Goal: Task Accomplishment & Management: Manage account settings

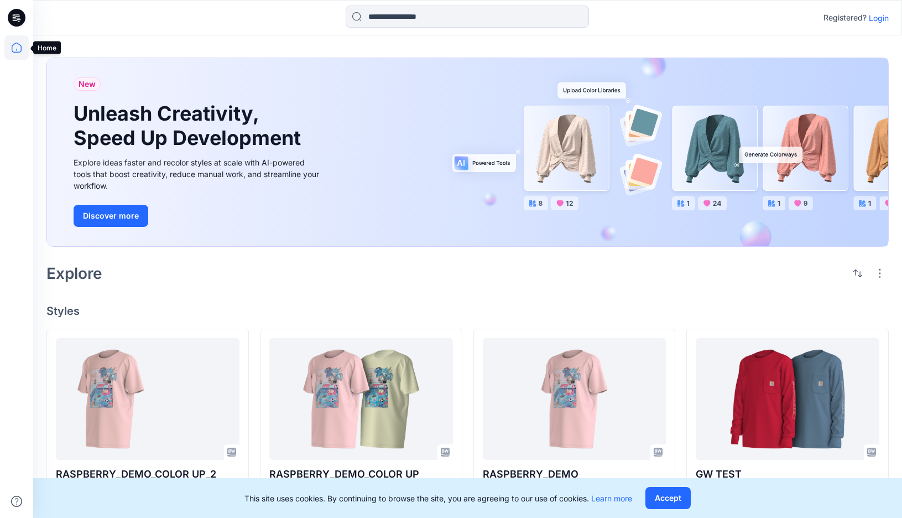
click at [17, 52] on icon at bounding box center [17, 48] width 10 height 10
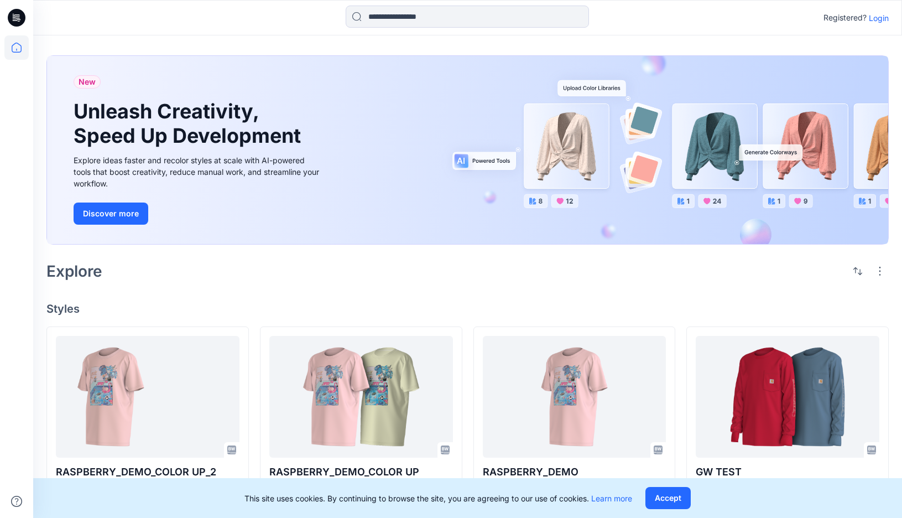
scroll to position [2, 0]
click at [669, 501] on button "Accept" at bounding box center [668, 498] width 45 height 22
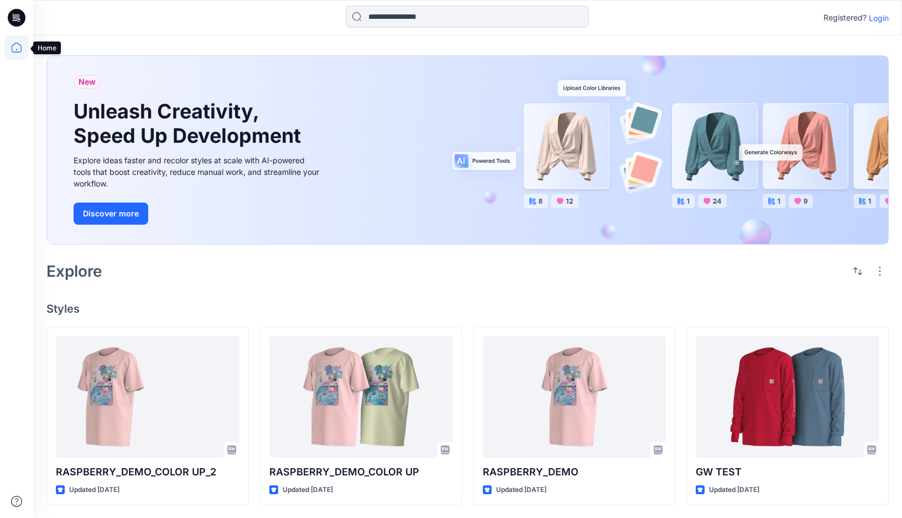
click at [14, 53] on icon at bounding box center [16, 47] width 24 height 24
click at [878, 16] on p "Login" at bounding box center [879, 18] width 20 height 12
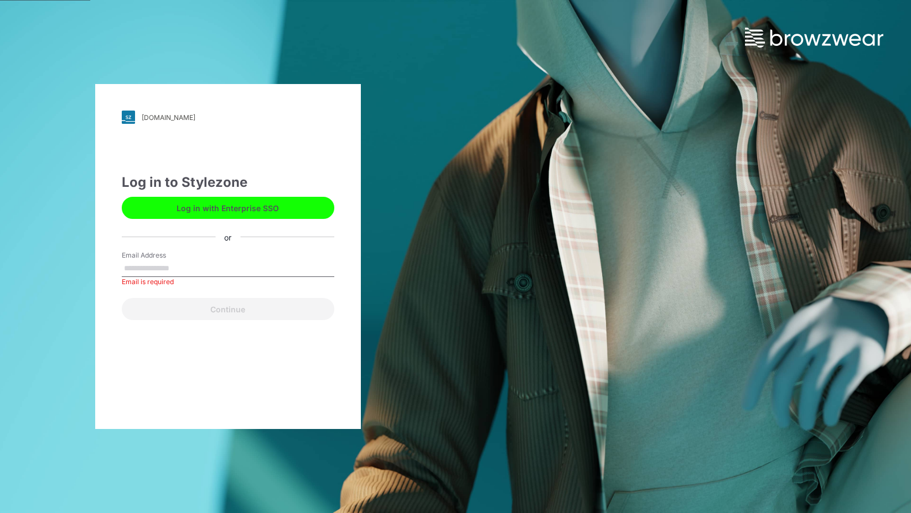
click at [175, 270] on input "Email Address" at bounding box center [228, 269] width 212 height 17
click at [161, 261] on input "Email Address" at bounding box center [228, 269] width 212 height 17
type input "**********"
click at [122, 298] on button "Continue" at bounding box center [228, 309] width 212 height 22
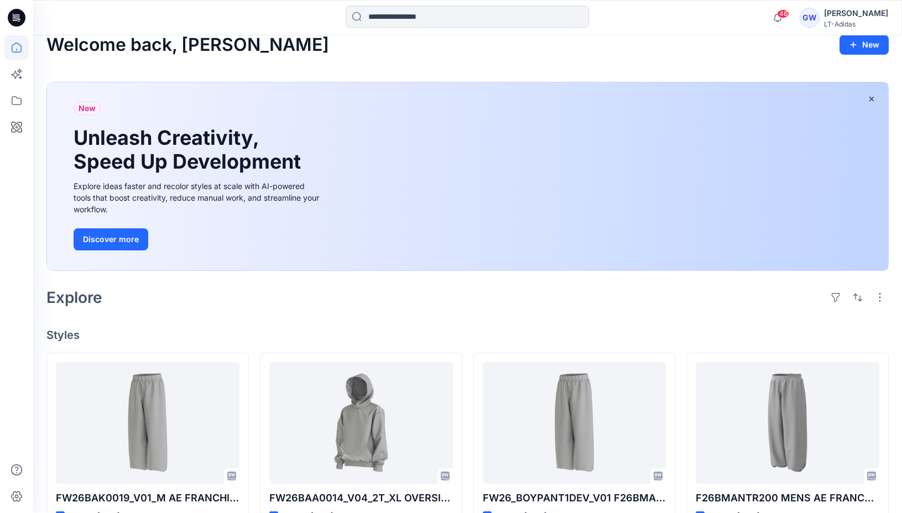
scroll to position [14, 0]
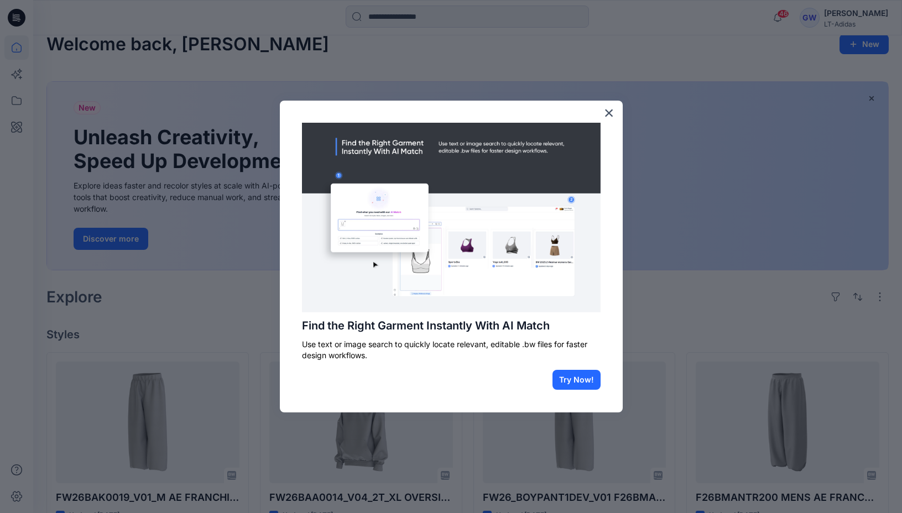
drag, startPoint x: 174, startPoint y: 44, endPoint x: 201, endPoint y: 48, distance: 26.9
click at [175, 44] on div at bounding box center [451, 256] width 902 height 513
click at [611, 115] on button "×" at bounding box center [609, 113] width 11 height 18
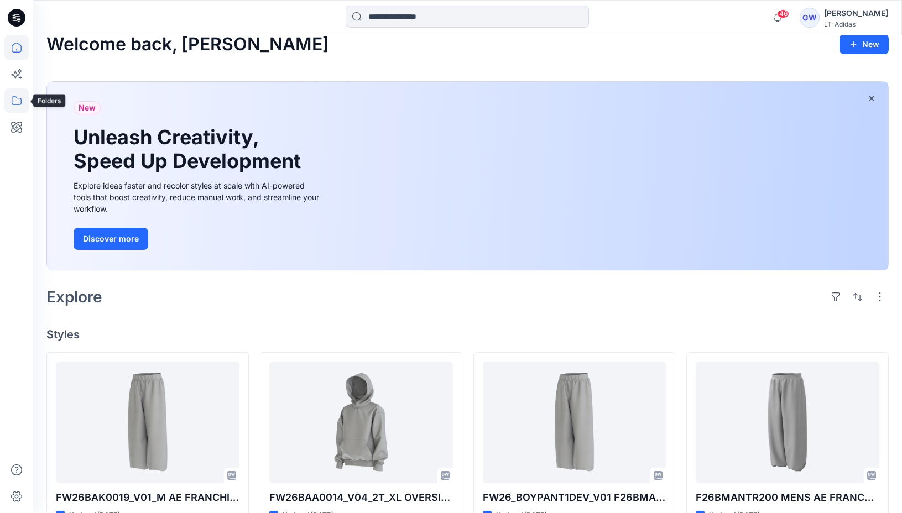
click at [12, 96] on icon at bounding box center [16, 101] width 24 height 24
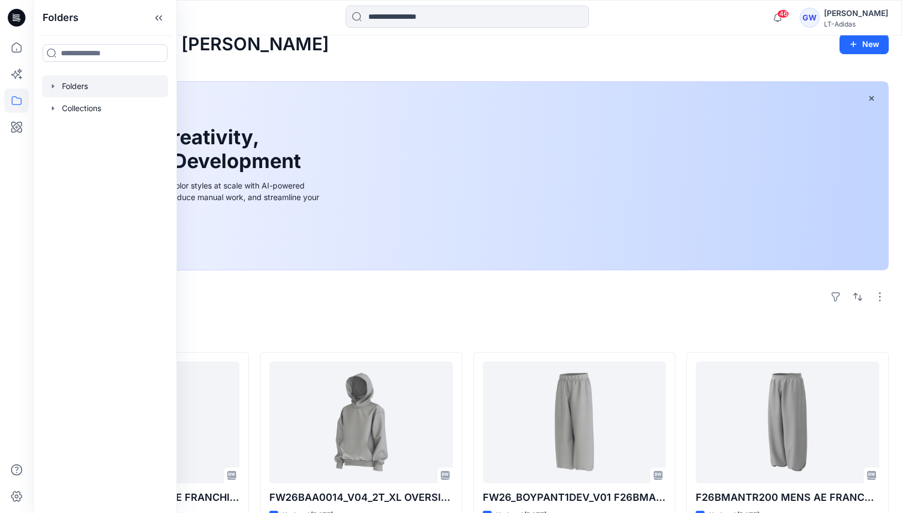
click at [50, 86] on icon "button" at bounding box center [53, 86] width 9 height 9
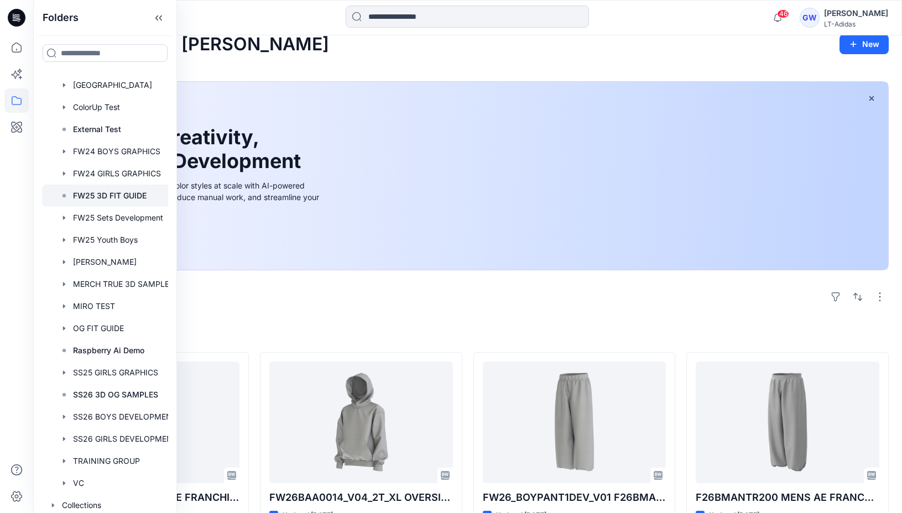
scroll to position [51, 0]
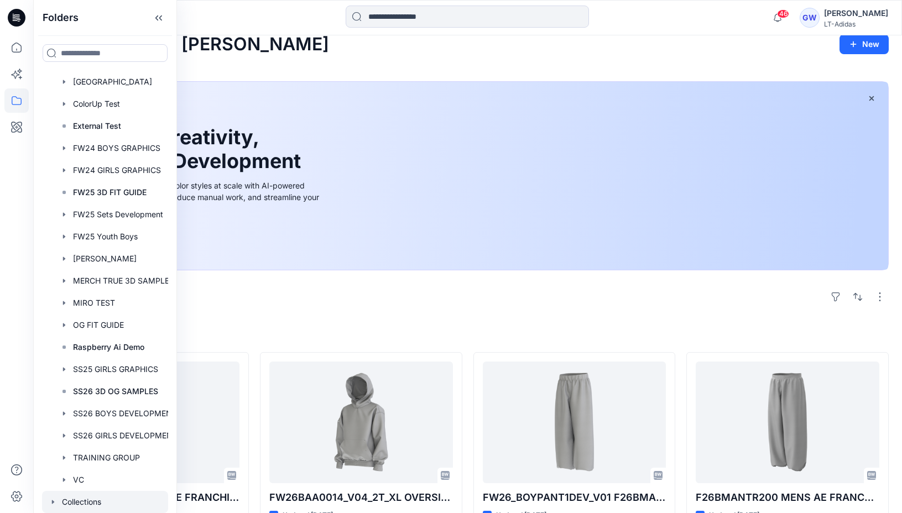
click at [47, 501] on div at bounding box center [105, 502] width 126 height 22
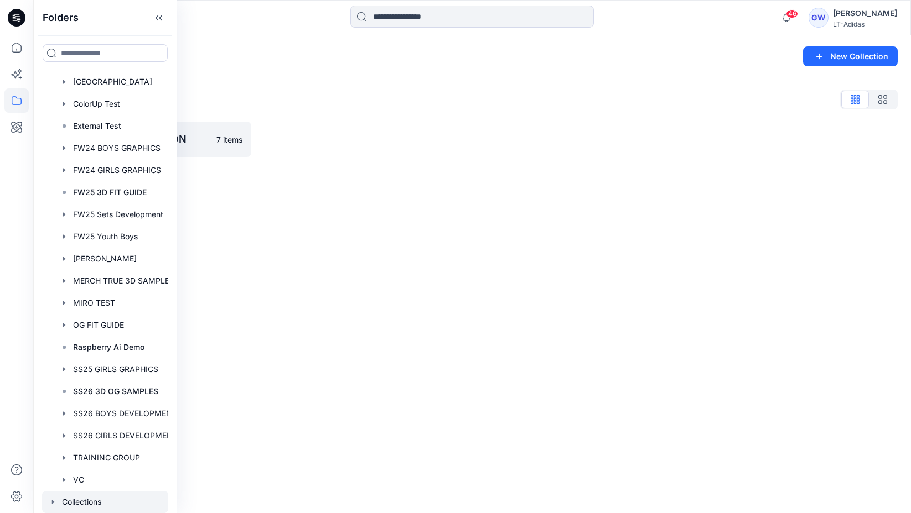
click at [50, 501] on icon "button" at bounding box center [53, 502] width 9 height 9
click at [51, 500] on icon "button" at bounding box center [53, 500] width 9 height 9
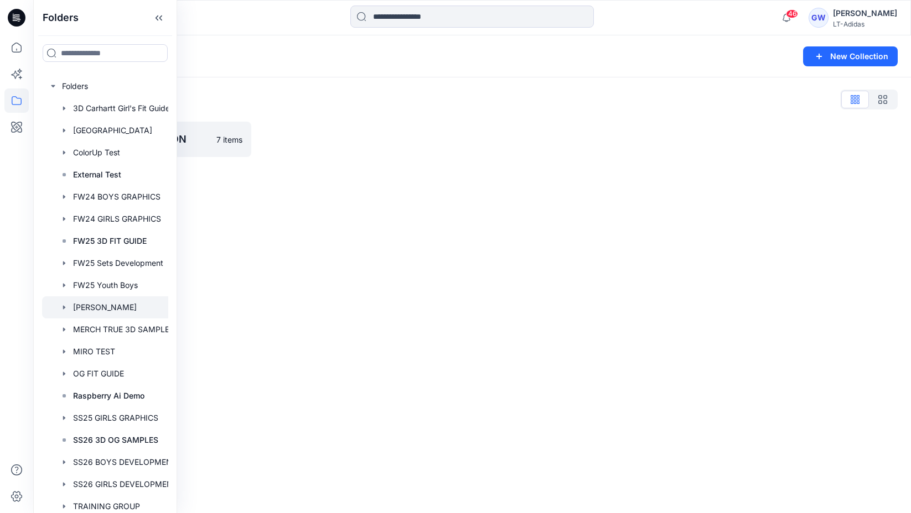
click at [64, 308] on icon "button" at bounding box center [64, 307] width 2 height 4
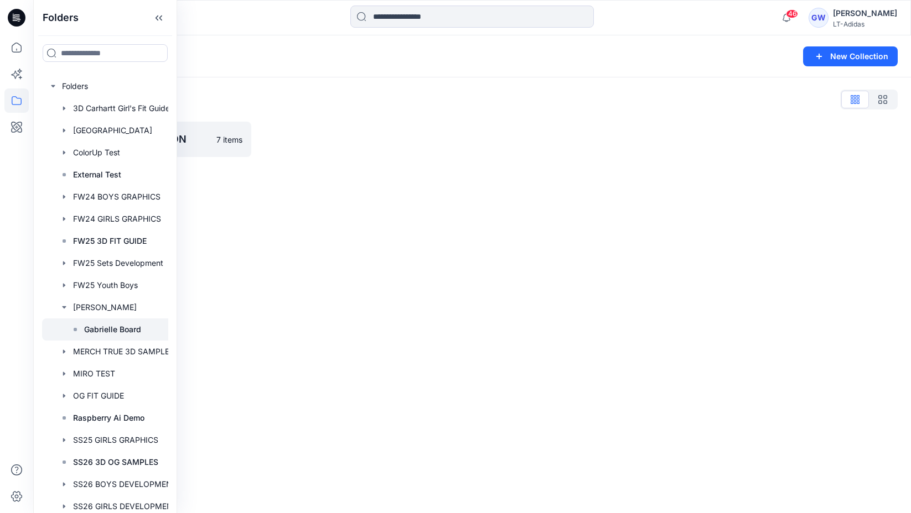
click at [100, 328] on p "Gabrielle Board" at bounding box center [112, 329] width 57 height 13
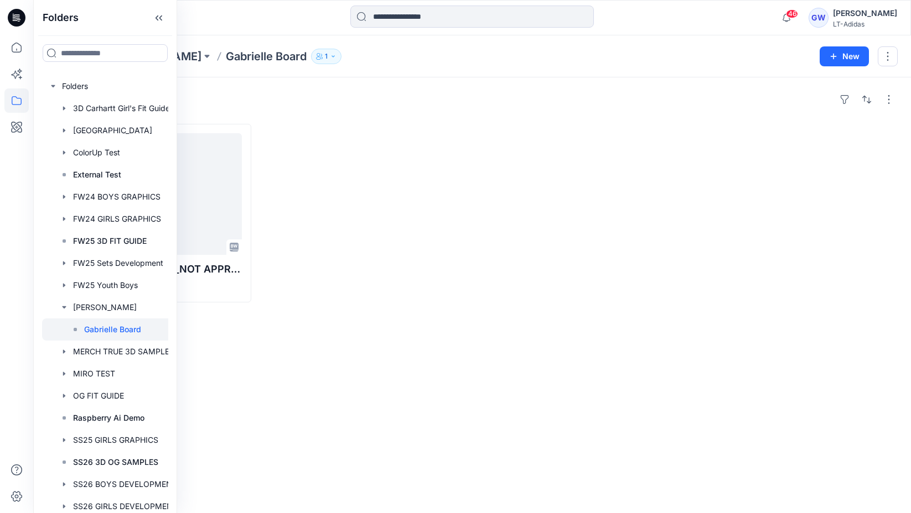
click at [435, 313] on div "Styles Loading... AA10079_SS25GAA0001_NOT APPROVED Updated [DATE]" at bounding box center [472, 295] width 878 height 436
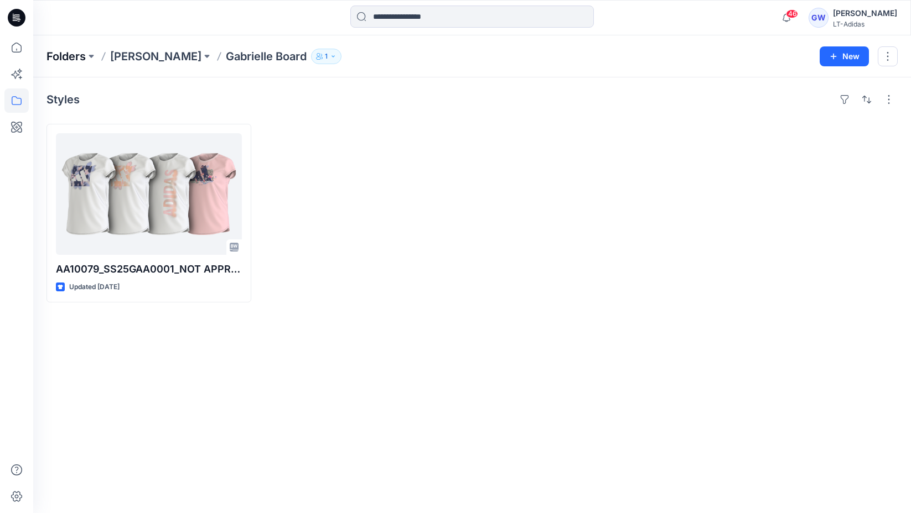
drag, startPoint x: 38, startPoint y: 58, endPoint x: 48, endPoint y: 58, distance: 9.4
click at [39, 58] on div "Folders [PERSON_NAME] [PERSON_NAME] Board 1 New" at bounding box center [472, 56] width 878 height 42
click at [14, 45] on icon at bounding box center [16, 47] width 24 height 24
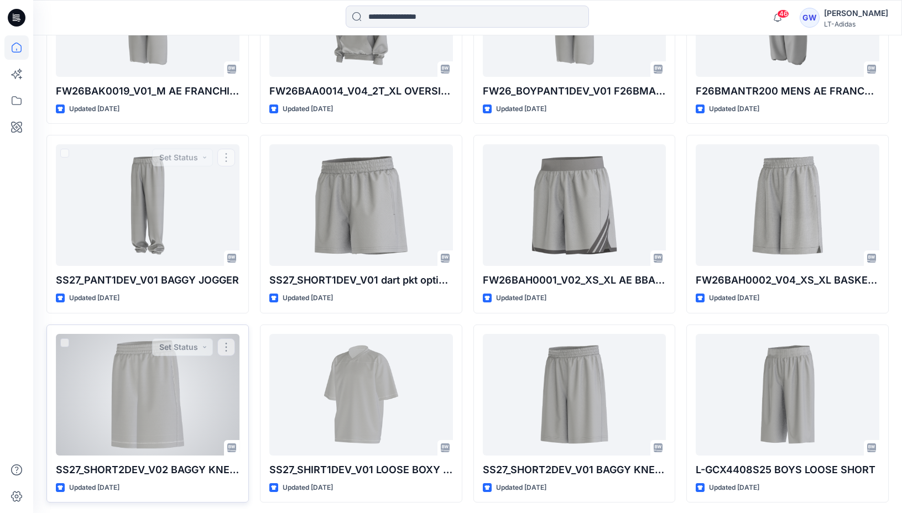
scroll to position [464, 0]
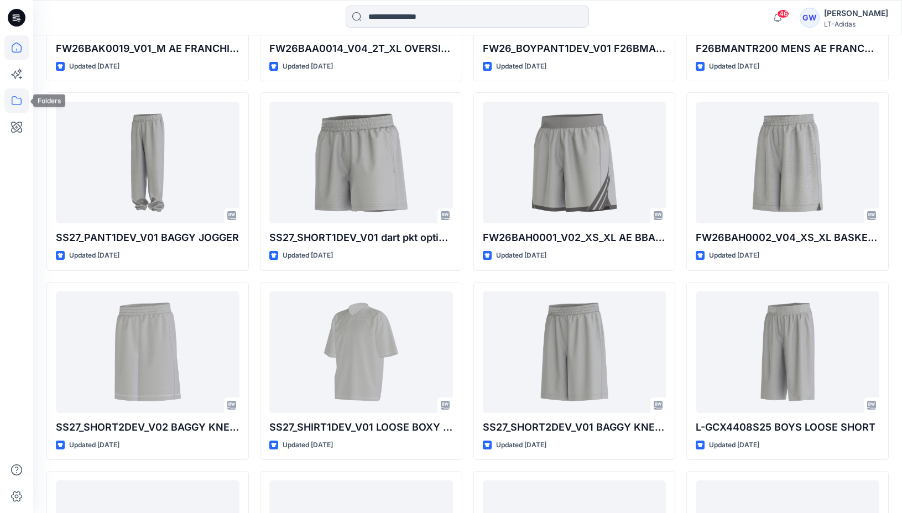
click at [13, 96] on icon at bounding box center [17, 100] width 10 height 9
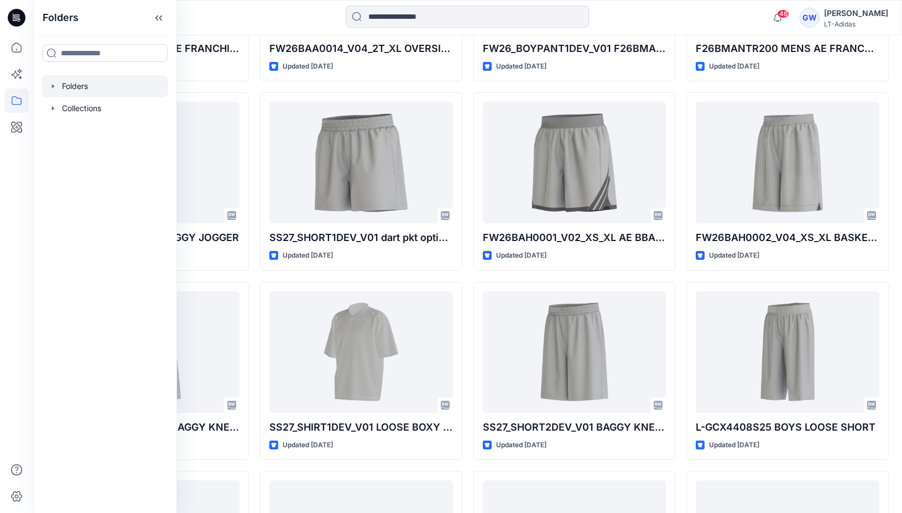
click at [51, 86] on icon "button" at bounding box center [53, 86] width 9 height 9
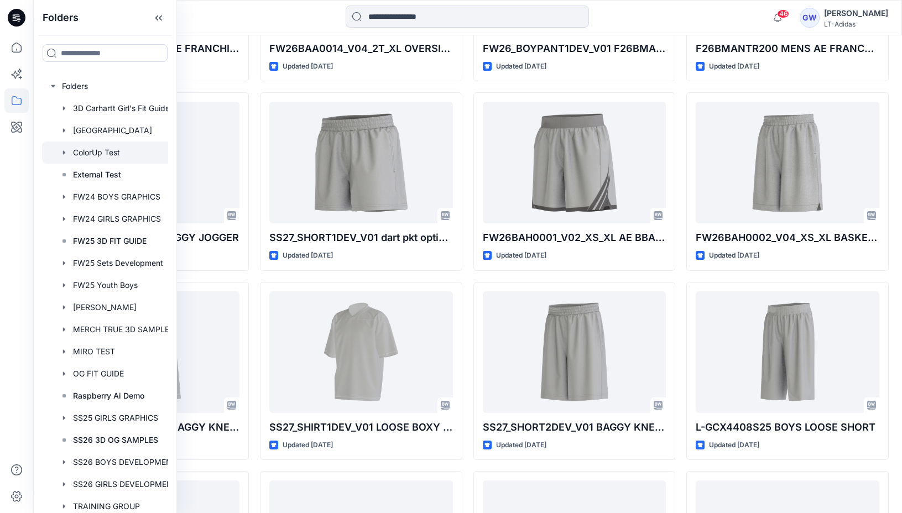
click at [81, 154] on div at bounding box center [113, 153] width 142 height 22
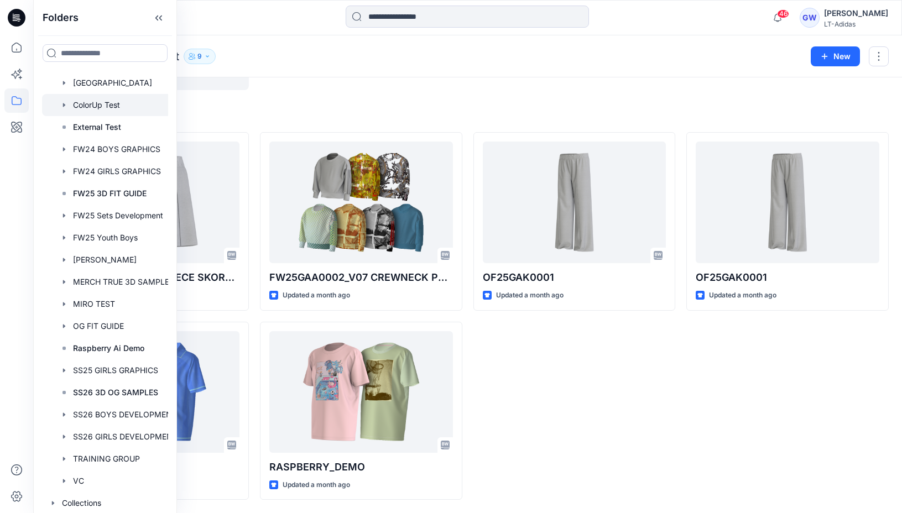
scroll to position [46, 0]
click at [77, 56] on input at bounding box center [105, 53] width 125 height 18
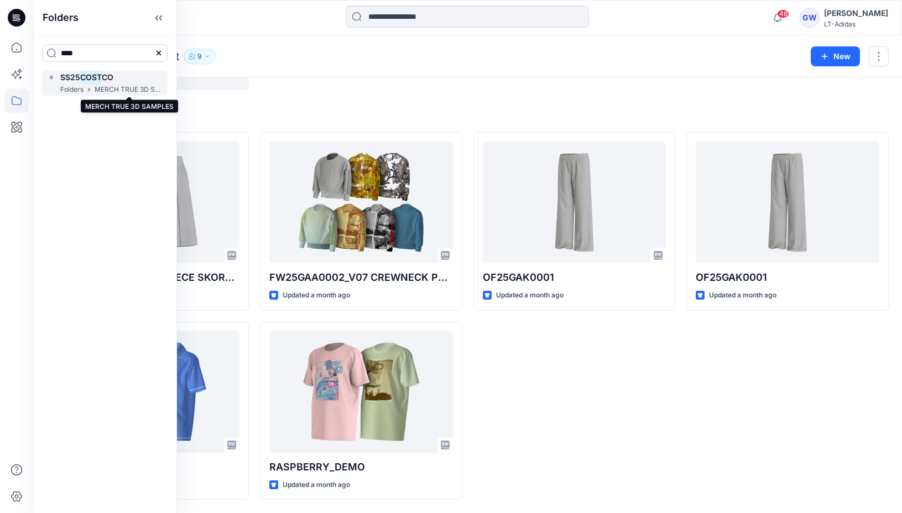
type input "****"
click at [100, 88] on p "MERCH TRUE 3D SAMPLES" at bounding box center [129, 90] width 69 height 12
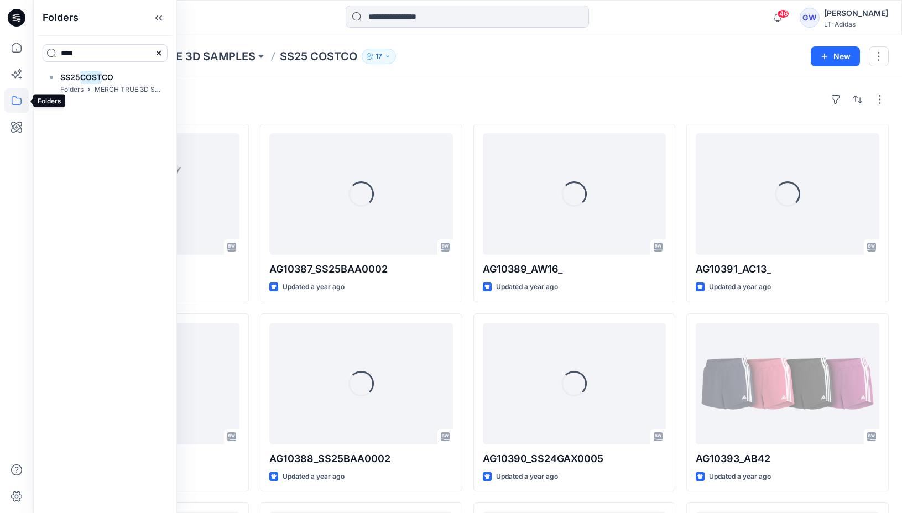
click at [18, 108] on icon at bounding box center [16, 101] width 24 height 24
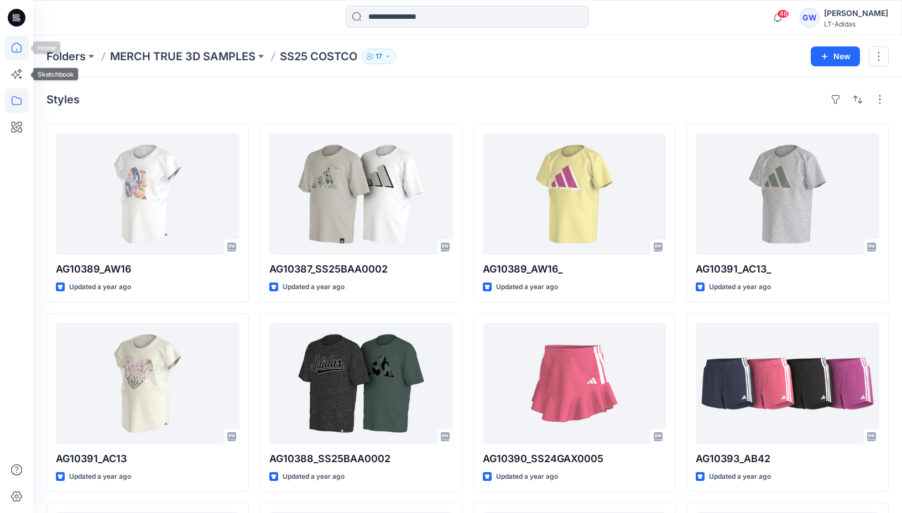
click at [13, 48] on icon at bounding box center [16, 47] width 24 height 24
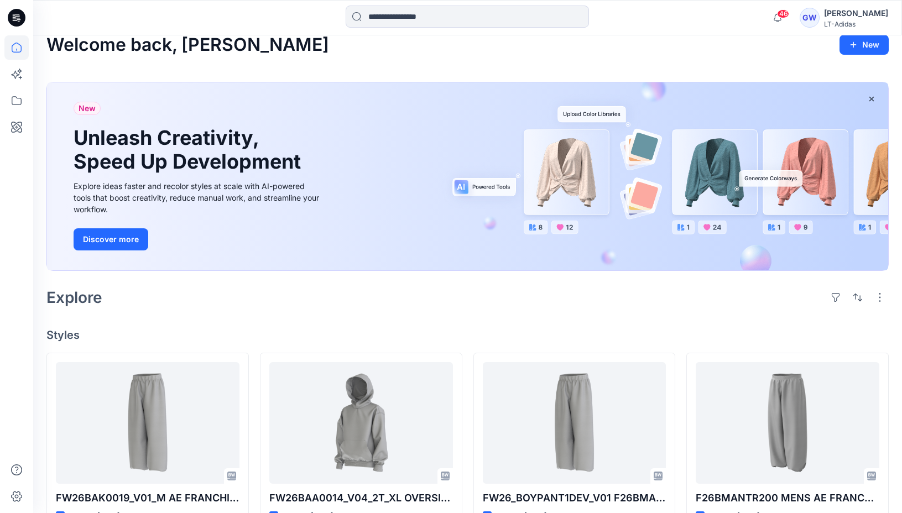
scroll to position [20, 0]
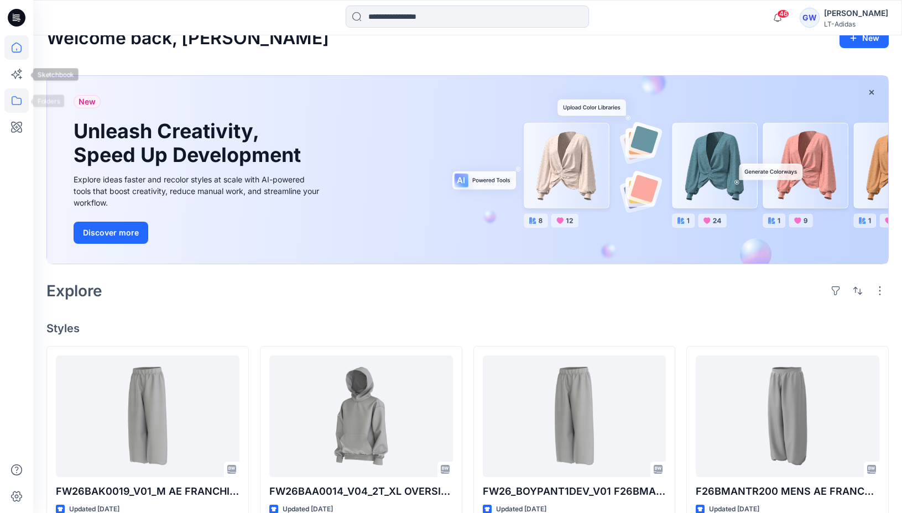
click at [10, 101] on icon at bounding box center [16, 101] width 24 height 24
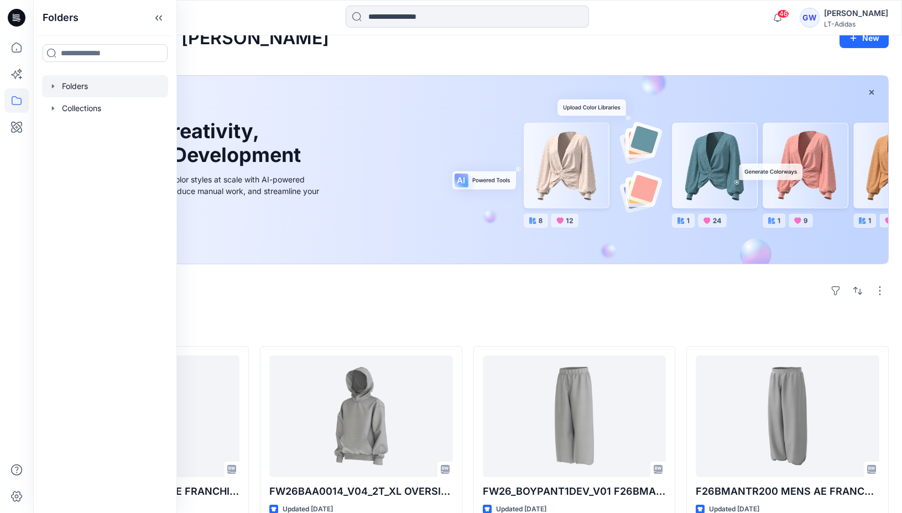
click at [51, 82] on icon "button" at bounding box center [53, 86] width 9 height 9
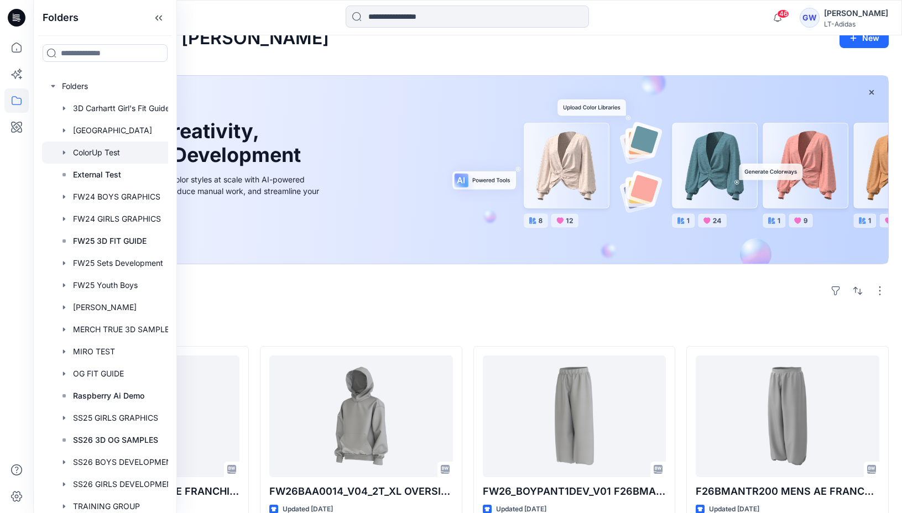
click at [78, 150] on div at bounding box center [113, 153] width 142 height 22
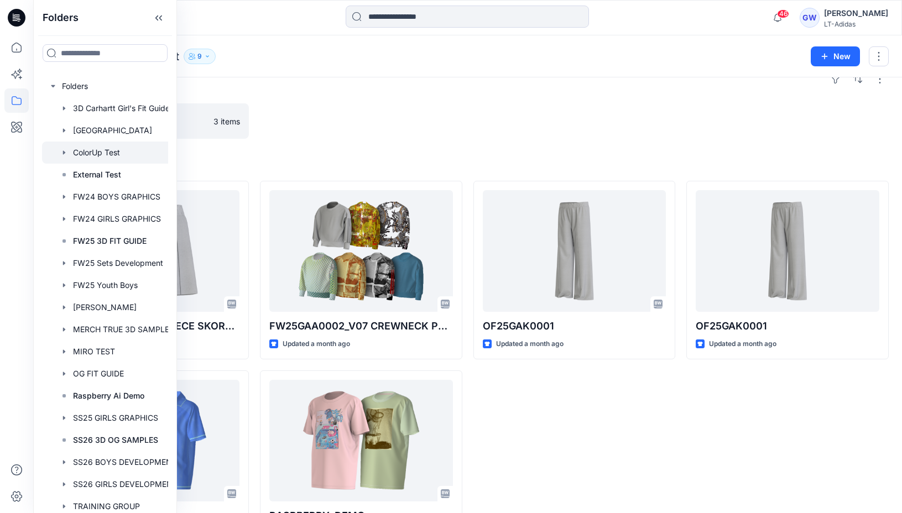
click at [412, 103] on div at bounding box center [361, 120] width 203 height 35
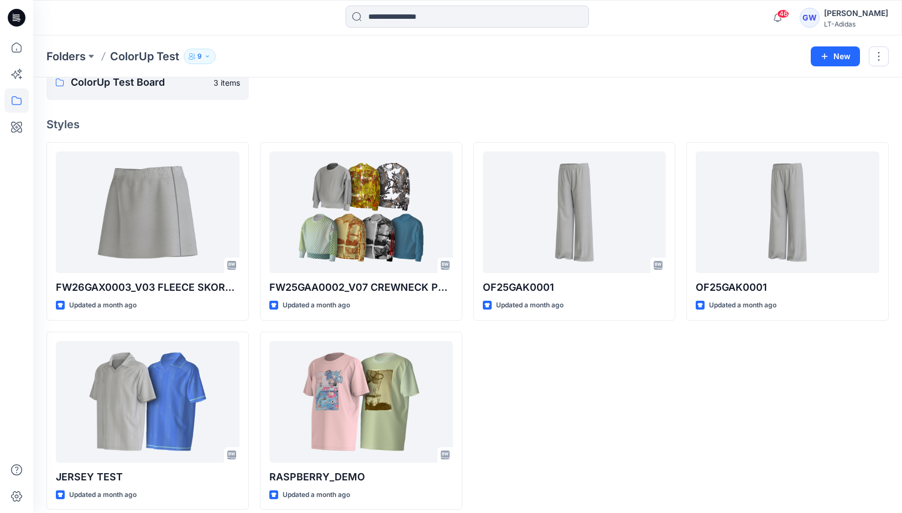
scroll to position [69, 0]
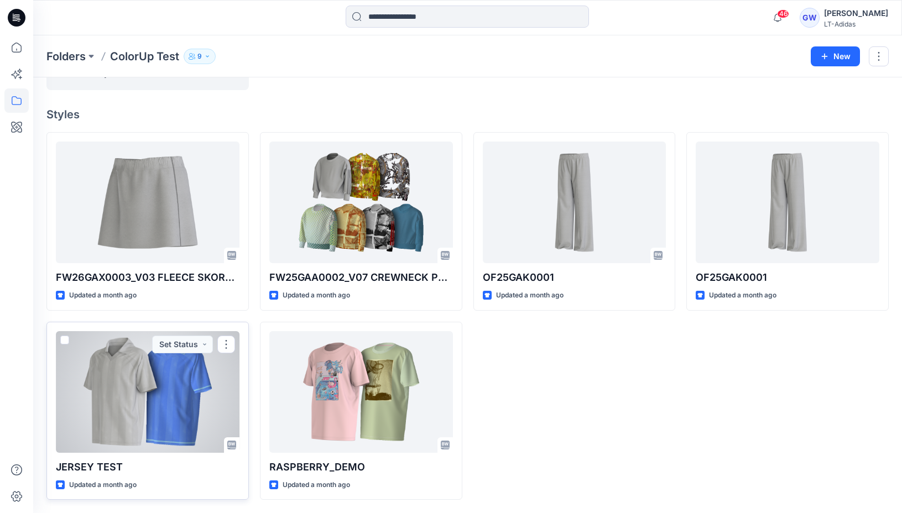
click at [142, 387] on div at bounding box center [148, 392] width 184 height 122
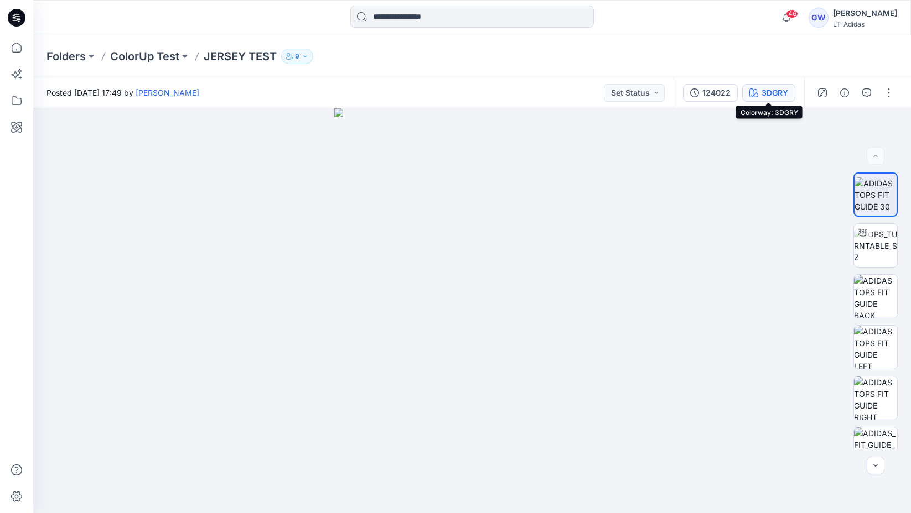
click at [783, 88] on div "3DGRY" at bounding box center [774, 93] width 27 height 12
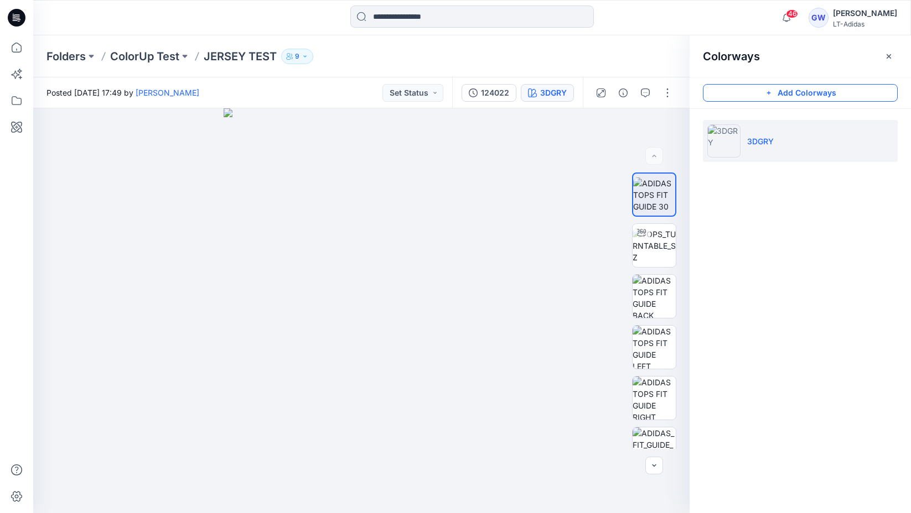
click at [782, 95] on button "Add Colorways" at bounding box center [800, 93] width 195 height 18
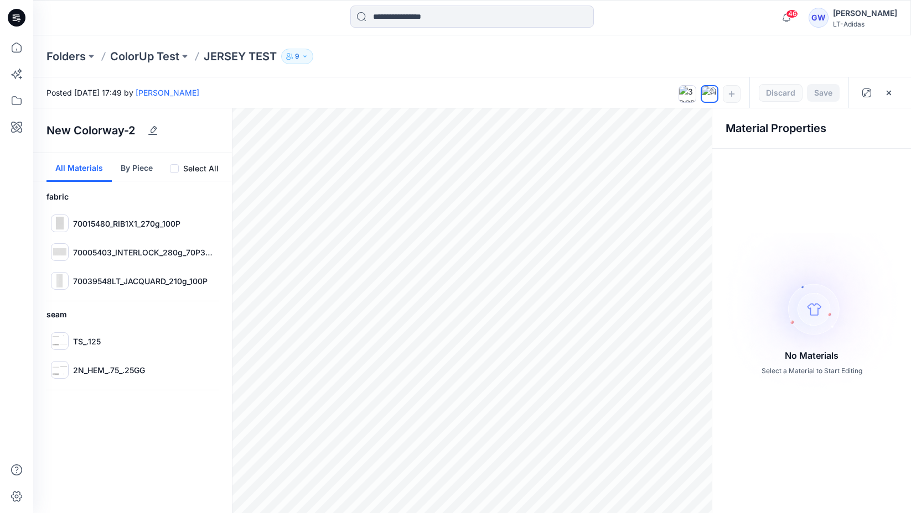
click at [174, 168] on span at bounding box center [174, 168] width 9 height 9
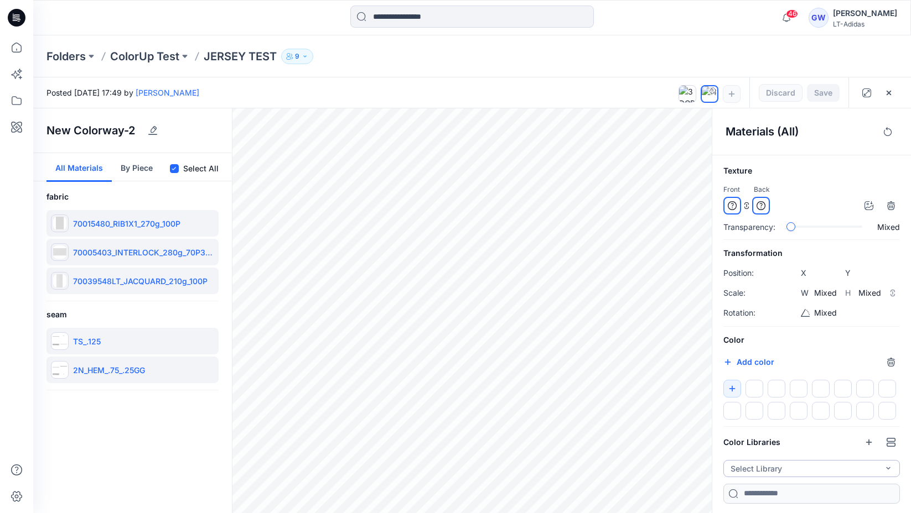
click at [783, 466] on button "Select Library" at bounding box center [811, 468] width 176 height 17
click at [765, 425] on p "FW25 YB COLOR" at bounding box center [764, 425] width 64 height 12
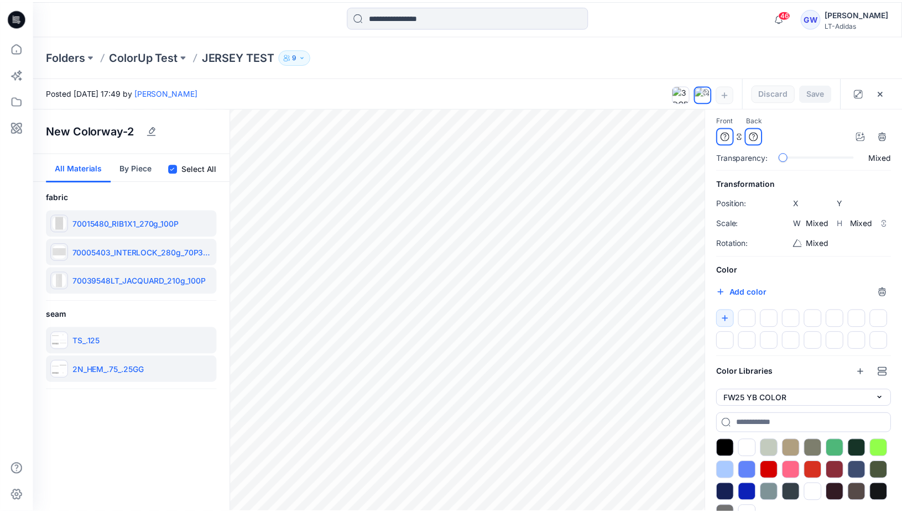
scroll to position [90, 0]
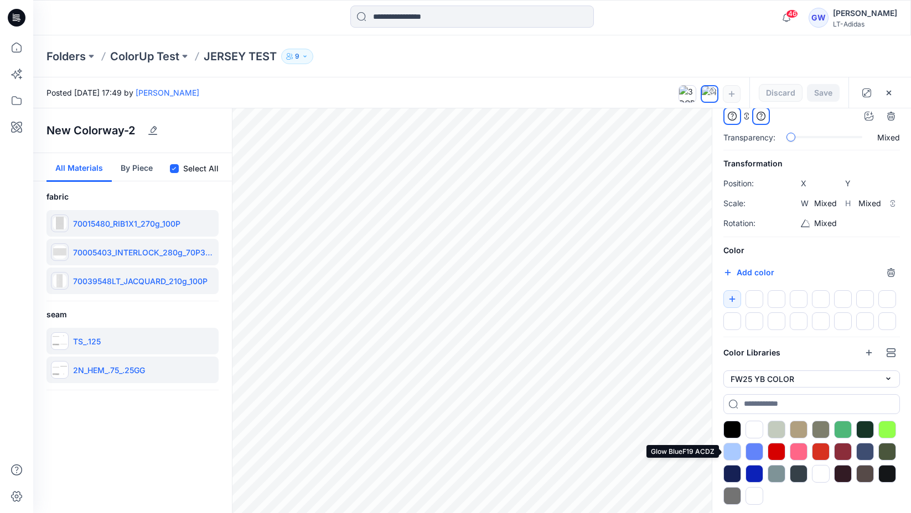
click at [734, 449] on div at bounding box center [732, 452] width 18 height 18
click at [818, 92] on button "Save" at bounding box center [823, 93] width 33 height 18
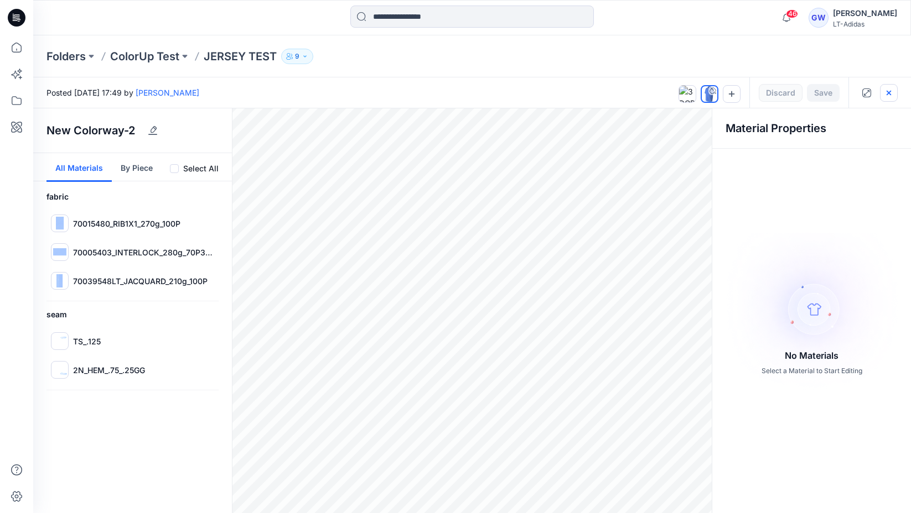
click at [887, 100] on button "button" at bounding box center [889, 93] width 18 height 18
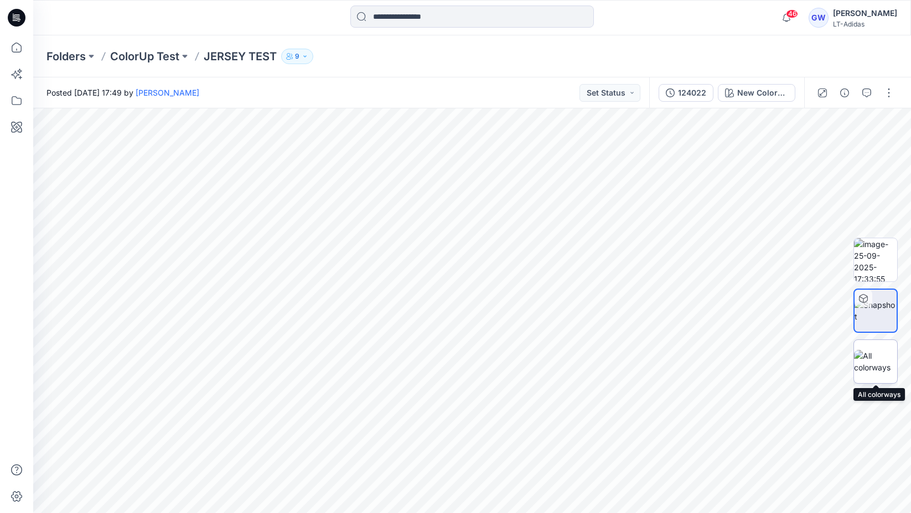
click at [874, 372] on img at bounding box center [875, 361] width 43 height 23
click at [84, 54] on p "Folders" at bounding box center [65, 56] width 39 height 15
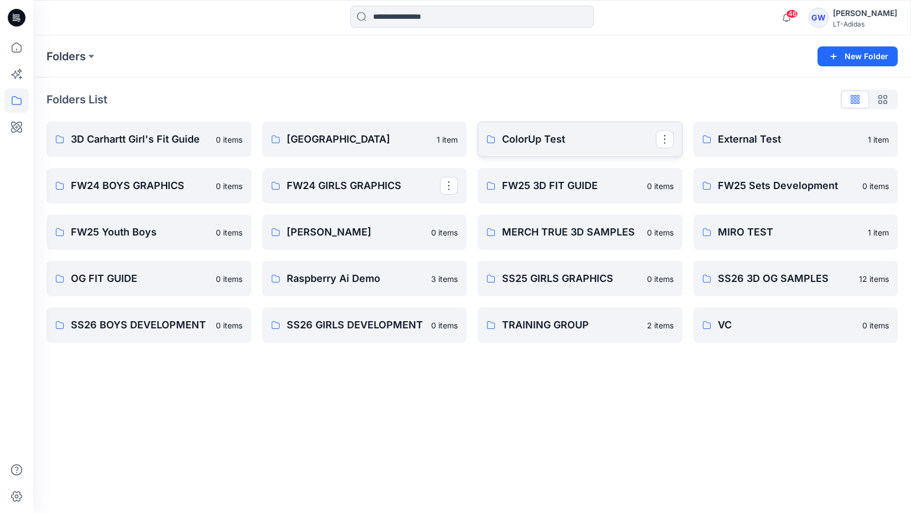
click at [573, 133] on p "ColorUp Test" at bounding box center [579, 139] width 154 height 15
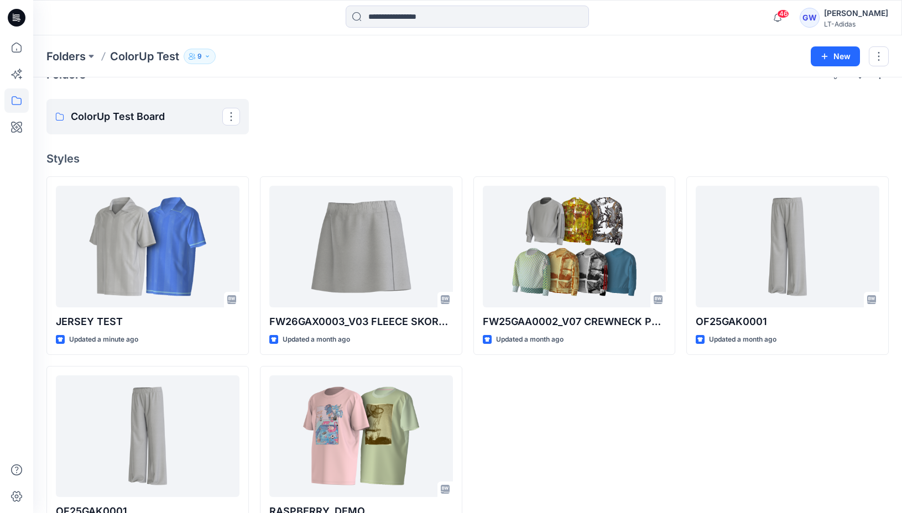
scroll to position [2, 0]
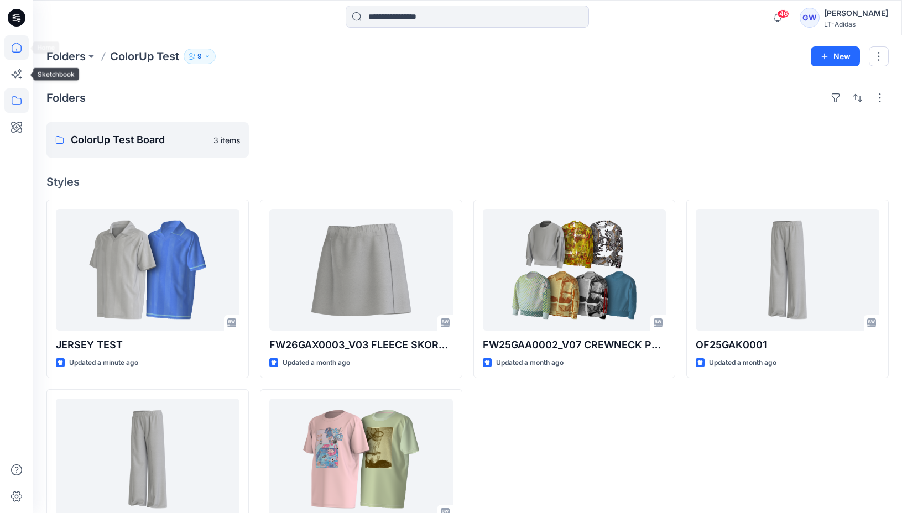
click at [19, 59] on icon at bounding box center [16, 47] width 24 height 24
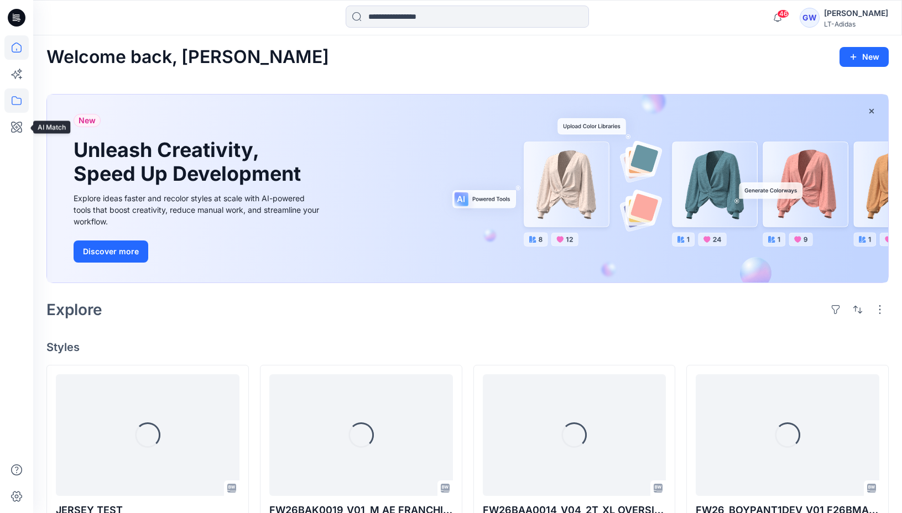
drag, startPoint x: 18, startPoint y: 116, endPoint x: 17, endPoint y: 107, distance: 8.9
click at [18, 116] on icon at bounding box center [16, 127] width 24 height 24
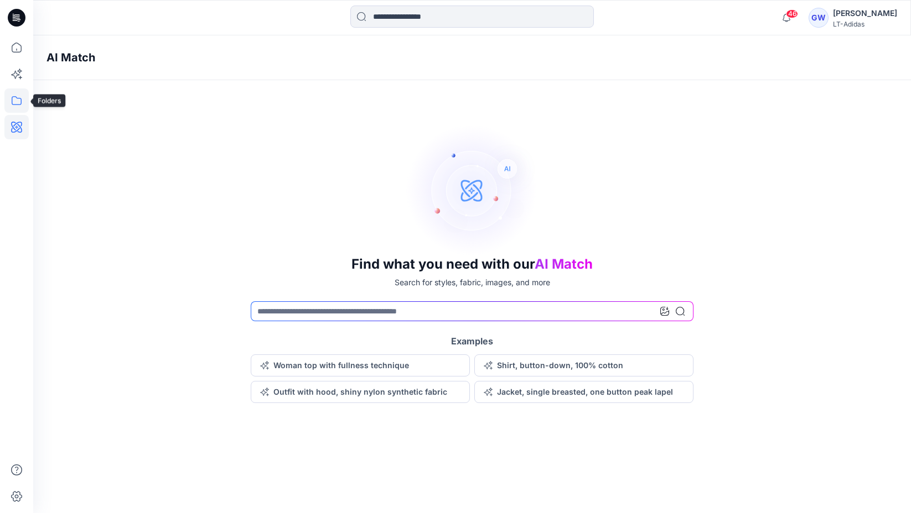
click at [17, 105] on icon at bounding box center [16, 101] width 24 height 24
click at [59, 90] on div at bounding box center [105, 86] width 126 height 22
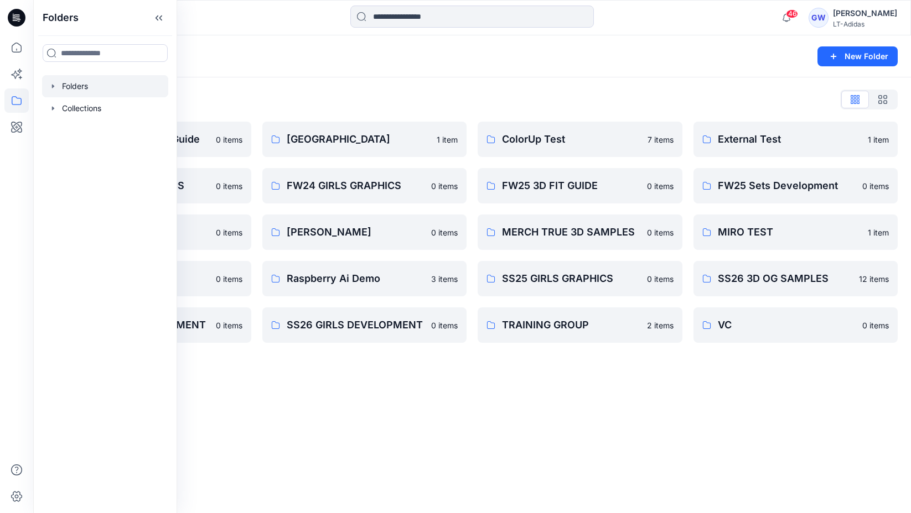
click at [51, 84] on icon "button" at bounding box center [53, 86] width 9 height 9
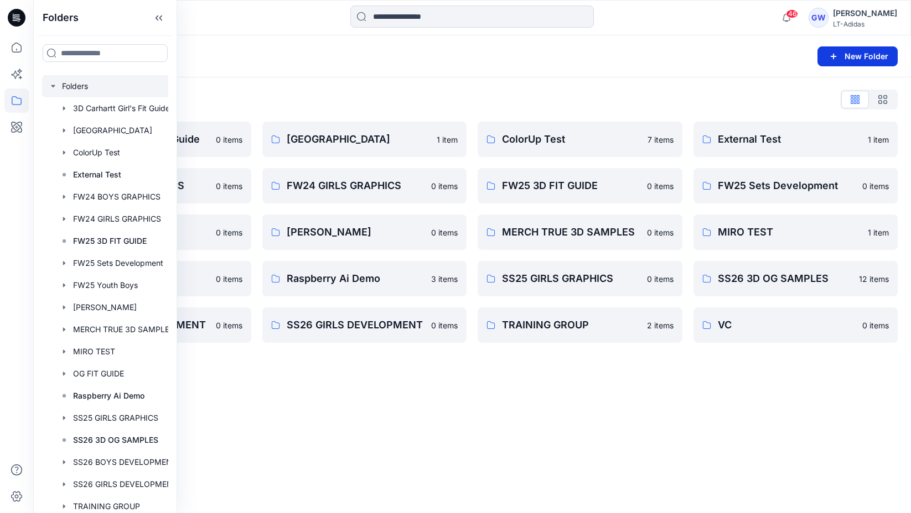
click at [856, 49] on button "New Folder" at bounding box center [857, 56] width 80 height 20
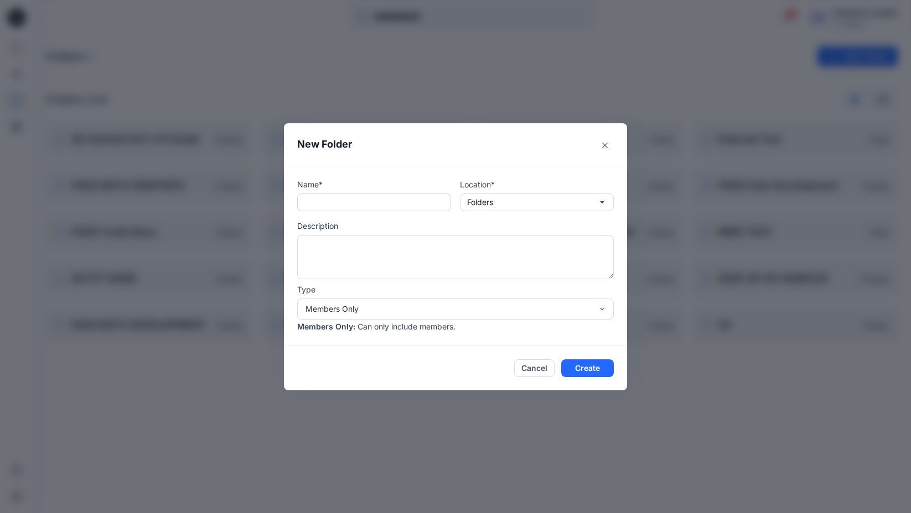
click at [406, 205] on input "text" at bounding box center [374, 203] width 154 height 18
type input "******"
click at [583, 367] on button "Create" at bounding box center [587, 369] width 53 height 18
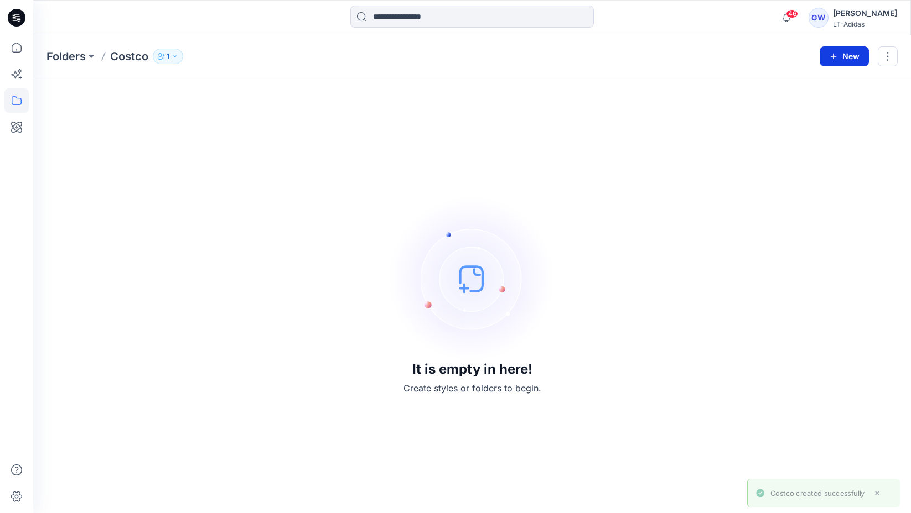
click at [853, 61] on button "New" at bounding box center [843, 56] width 49 height 20
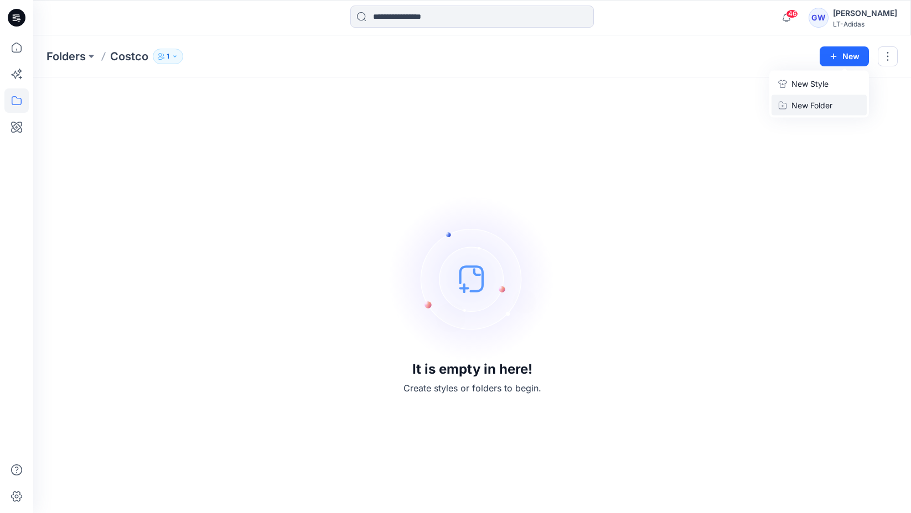
click at [814, 108] on p "New Folder" at bounding box center [811, 106] width 41 height 12
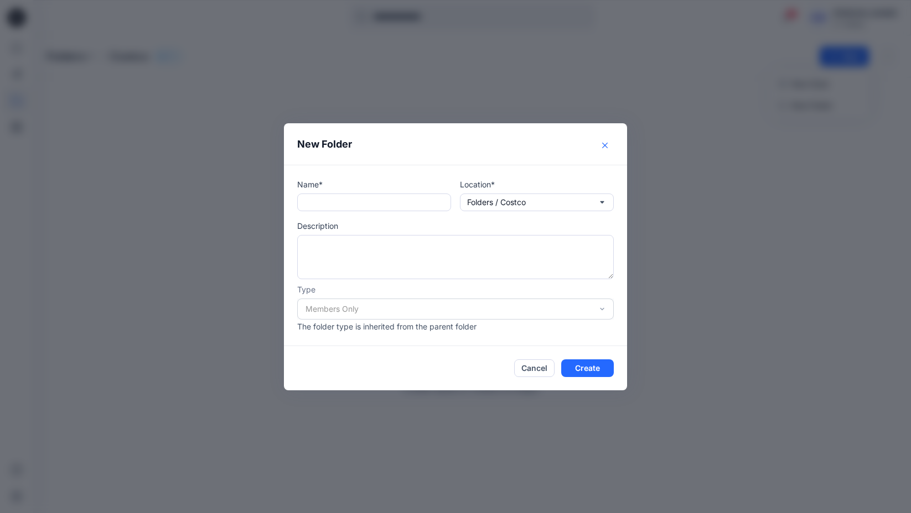
click at [604, 146] on icon "Close" at bounding box center [605, 145] width 6 height 6
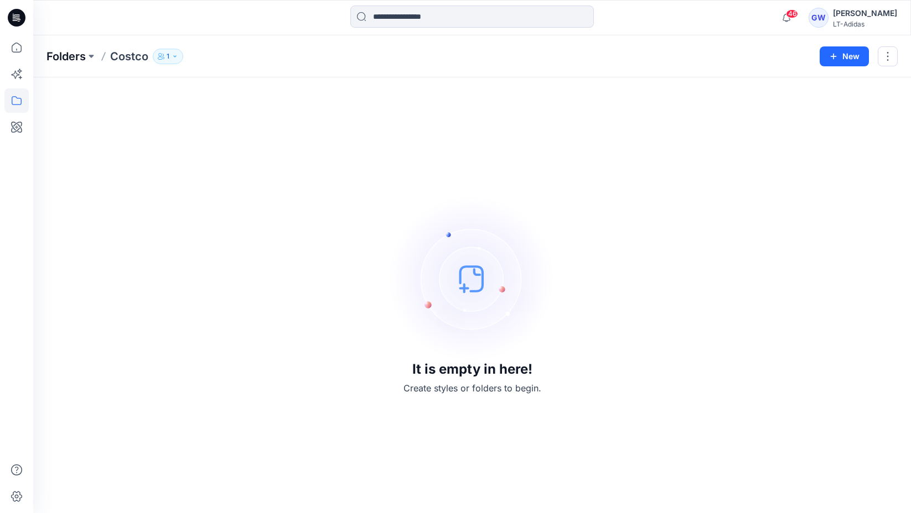
click at [64, 60] on p "Folders" at bounding box center [65, 56] width 39 height 15
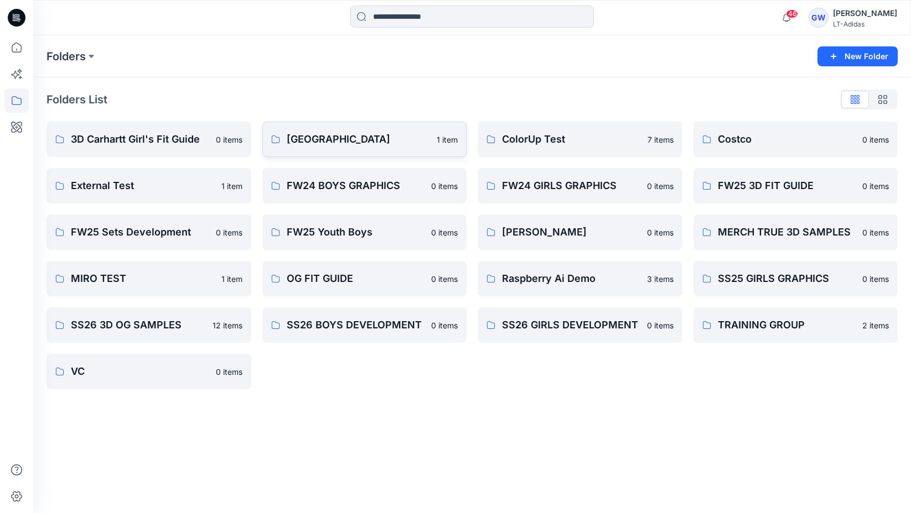
click at [355, 143] on p "[GEOGRAPHIC_DATA]" at bounding box center [359, 139] width 144 height 15
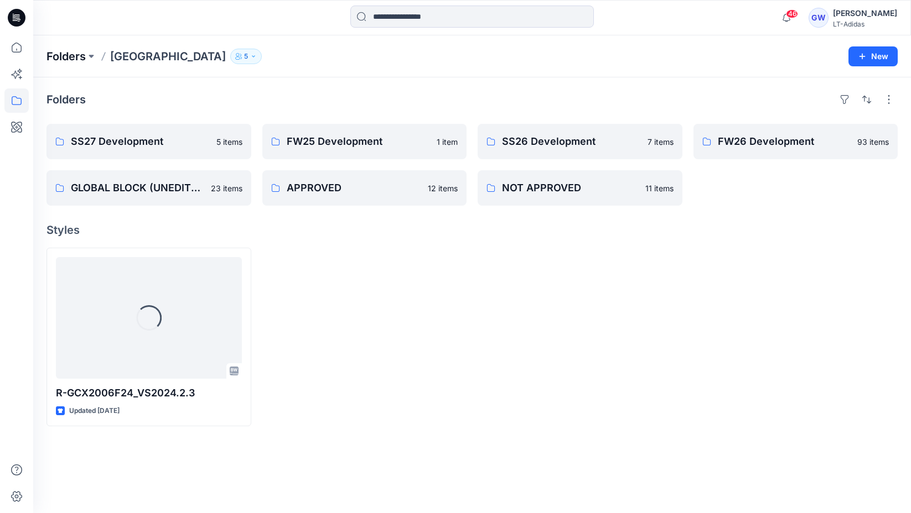
click at [77, 60] on p "Folders" at bounding box center [65, 56] width 39 height 15
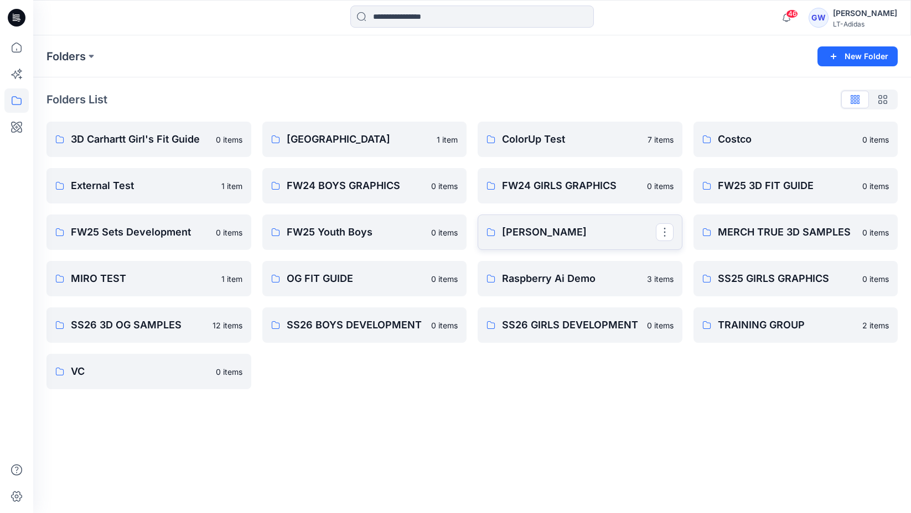
click at [541, 231] on p "[PERSON_NAME]" at bounding box center [579, 232] width 154 height 15
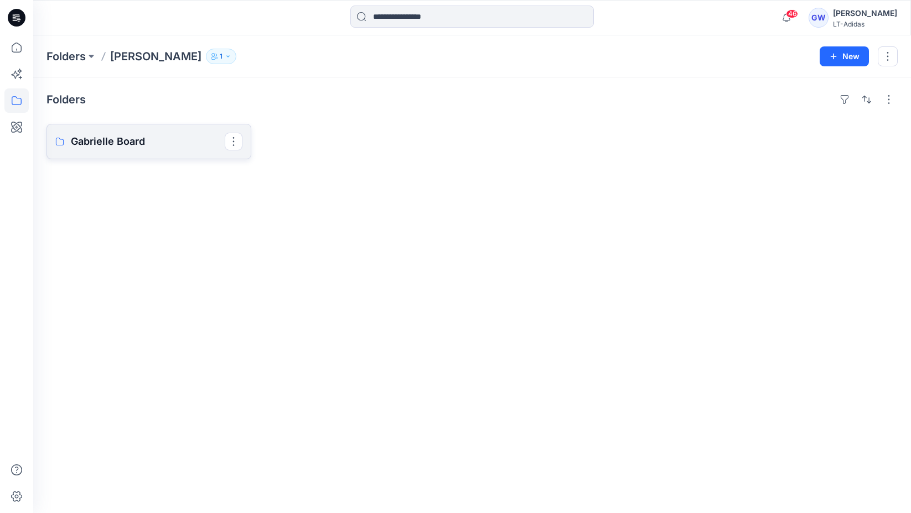
click at [120, 144] on p "Gabrielle Board" at bounding box center [148, 141] width 154 height 15
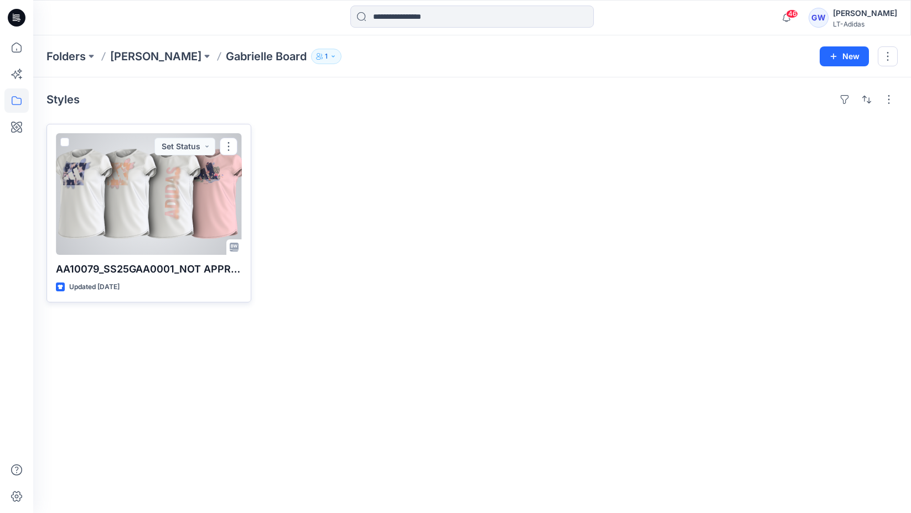
click at [131, 181] on div at bounding box center [149, 194] width 186 height 122
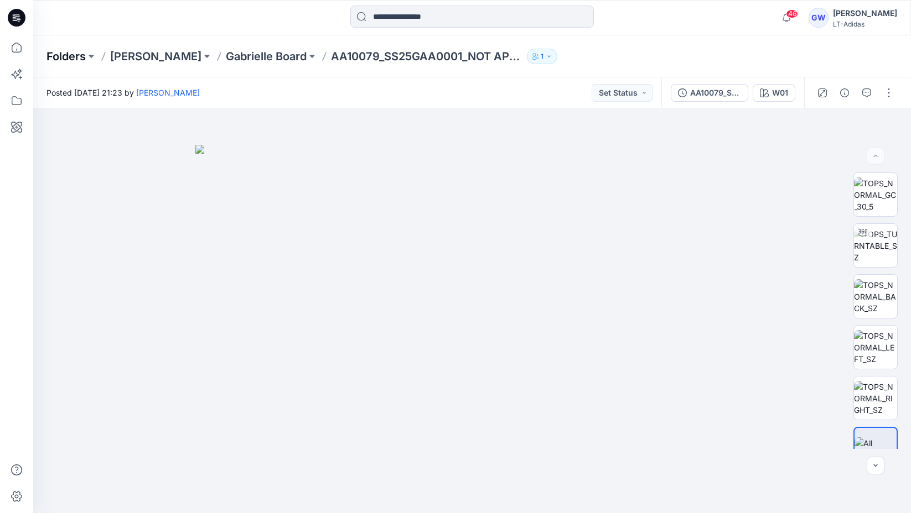
click at [68, 58] on p "Folders" at bounding box center [65, 56] width 39 height 15
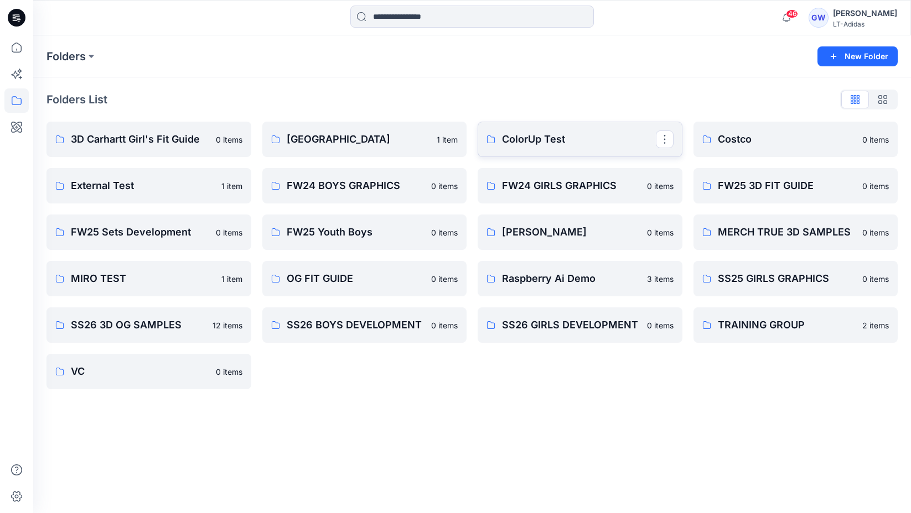
click at [597, 138] on p "ColorUp Test" at bounding box center [579, 139] width 154 height 15
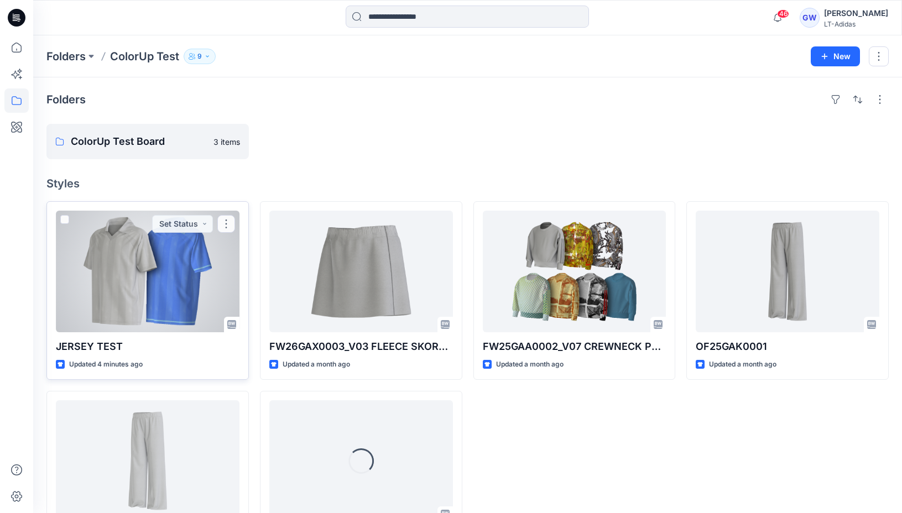
click at [101, 314] on div at bounding box center [148, 272] width 184 height 122
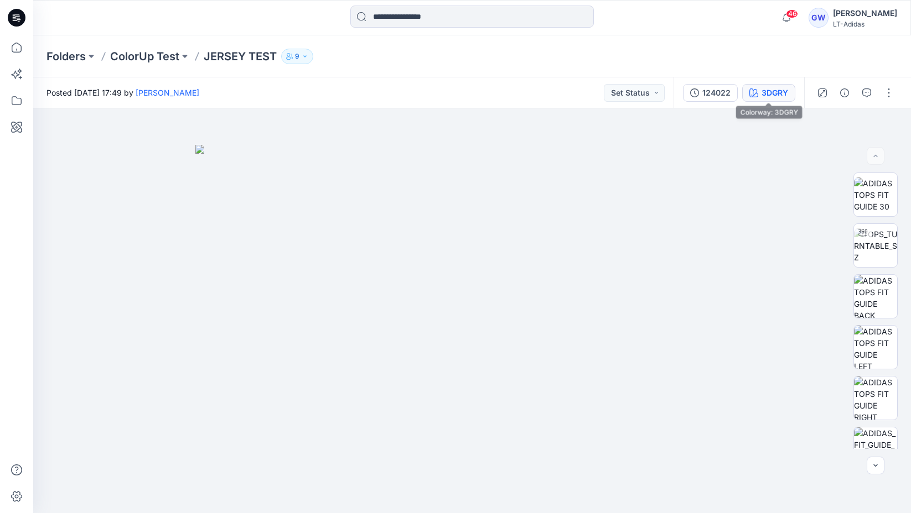
click at [780, 91] on div "3DGRY" at bounding box center [774, 93] width 27 height 12
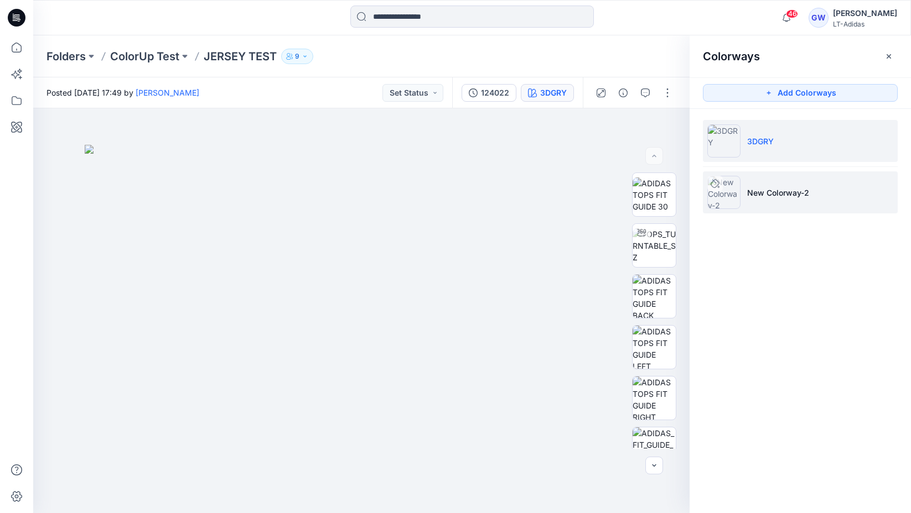
click at [773, 189] on p "New Colorway-2" at bounding box center [778, 193] width 62 height 12
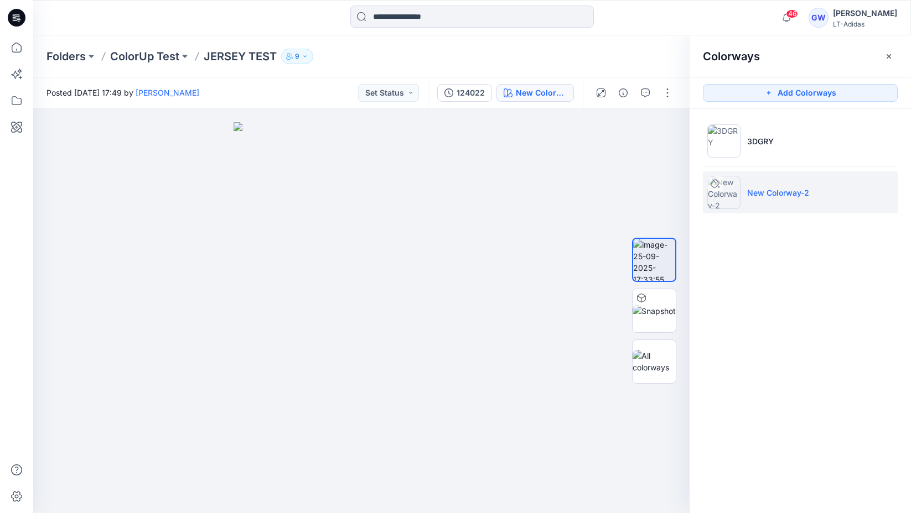
click at [712, 185] on icon at bounding box center [714, 183] width 9 height 9
click at [671, 95] on button "button" at bounding box center [667, 93] width 18 height 18
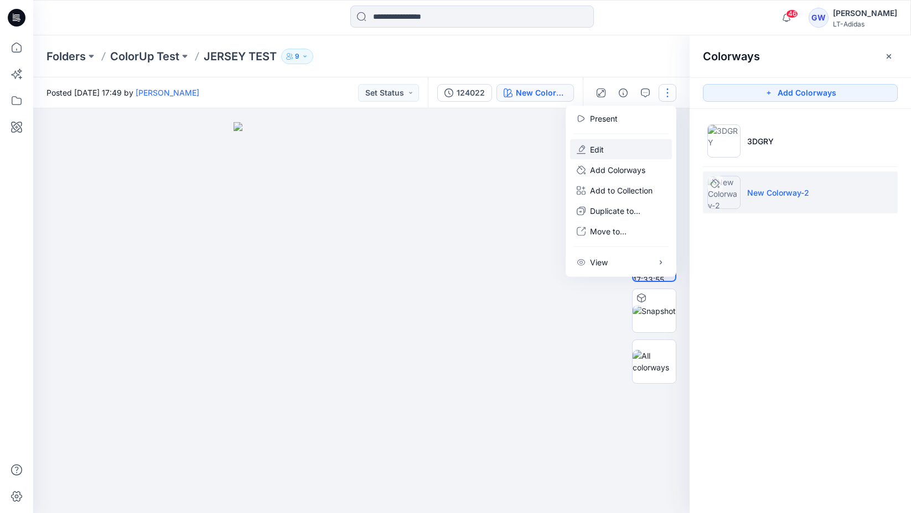
click at [605, 152] on button "Edit" at bounding box center [621, 149] width 102 height 20
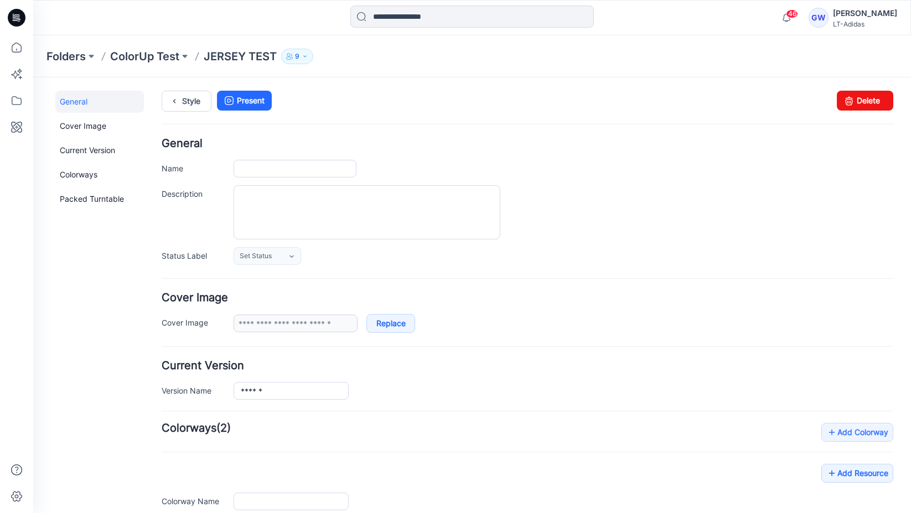
type input "**********"
type input "*****"
type input "**********"
click at [190, 102] on link "Style" at bounding box center [187, 101] width 50 height 21
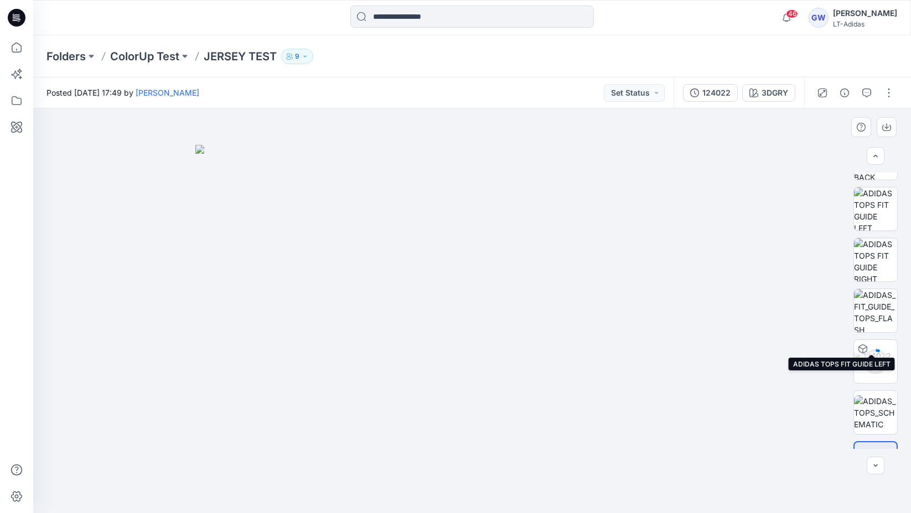
scroll to position [175, 0]
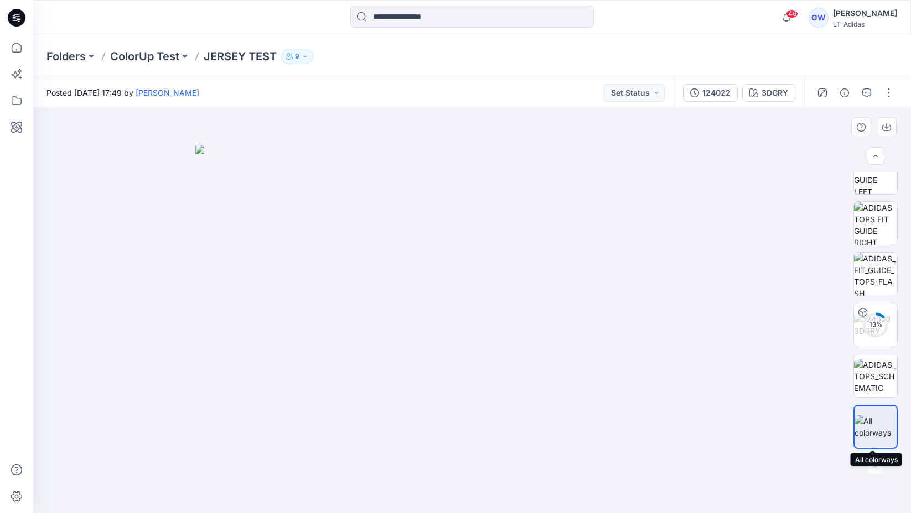
click at [869, 432] on img at bounding box center [875, 427] width 42 height 23
click at [876, 372] on img at bounding box center [875, 376] width 43 height 35
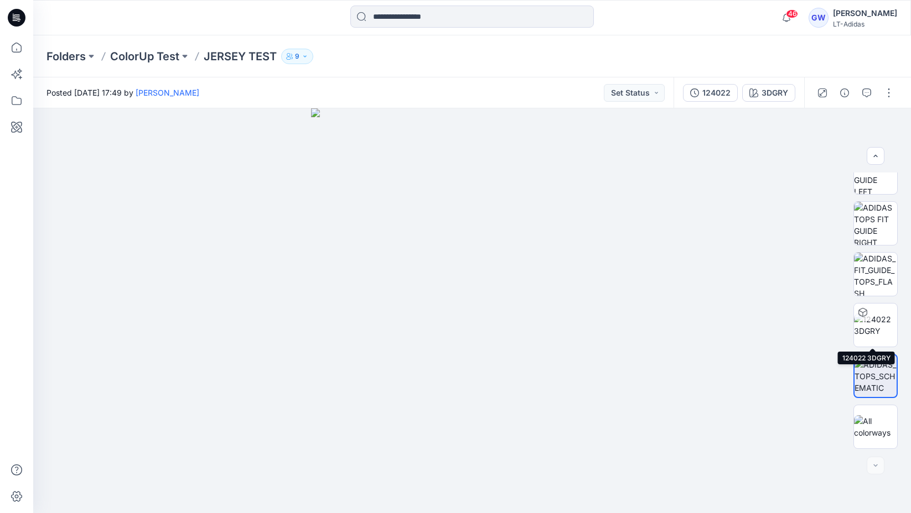
click at [878, 316] on img at bounding box center [875, 325] width 43 height 23
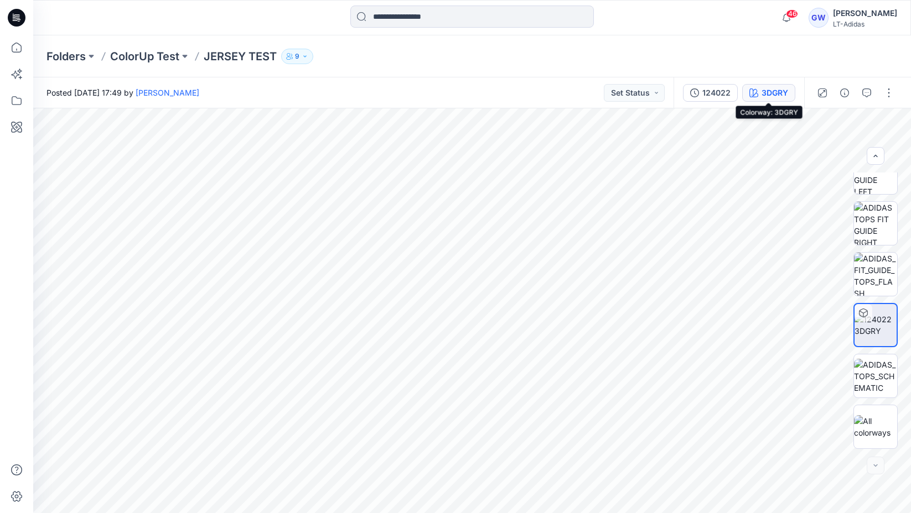
click at [766, 90] on div "3DGRY" at bounding box center [774, 93] width 27 height 12
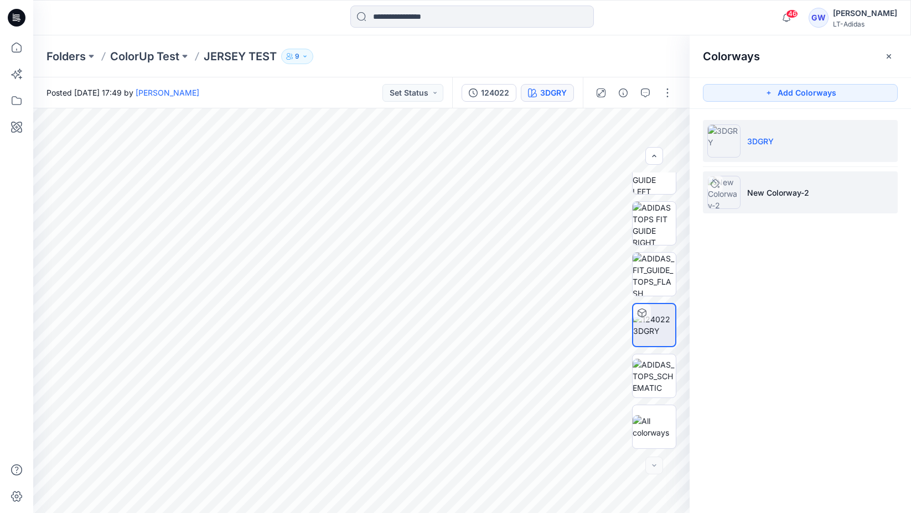
click at [744, 192] on li "New Colorway-2" at bounding box center [800, 193] width 195 height 42
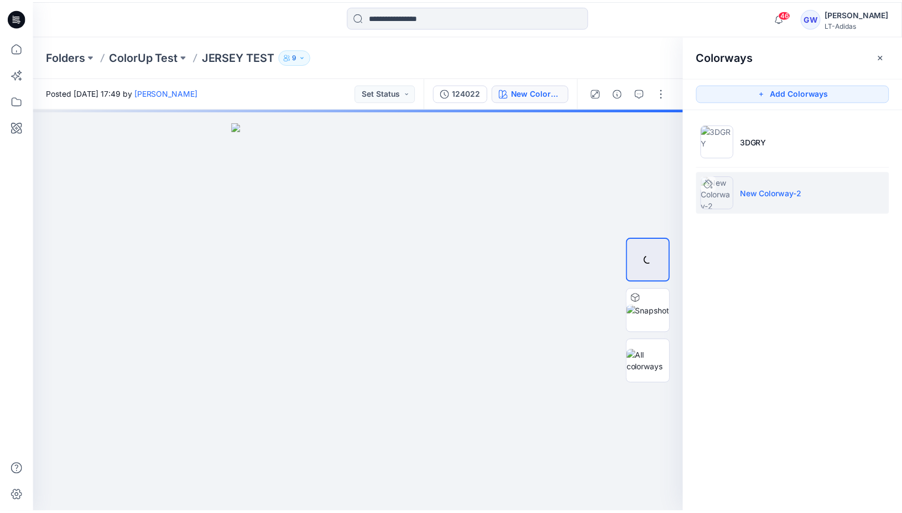
scroll to position [0, 0]
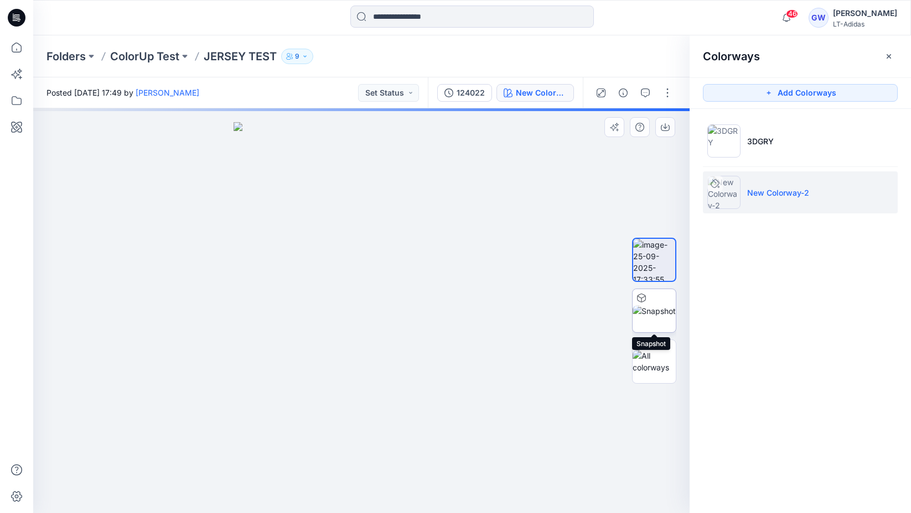
click at [657, 305] on img at bounding box center [653, 311] width 43 height 12
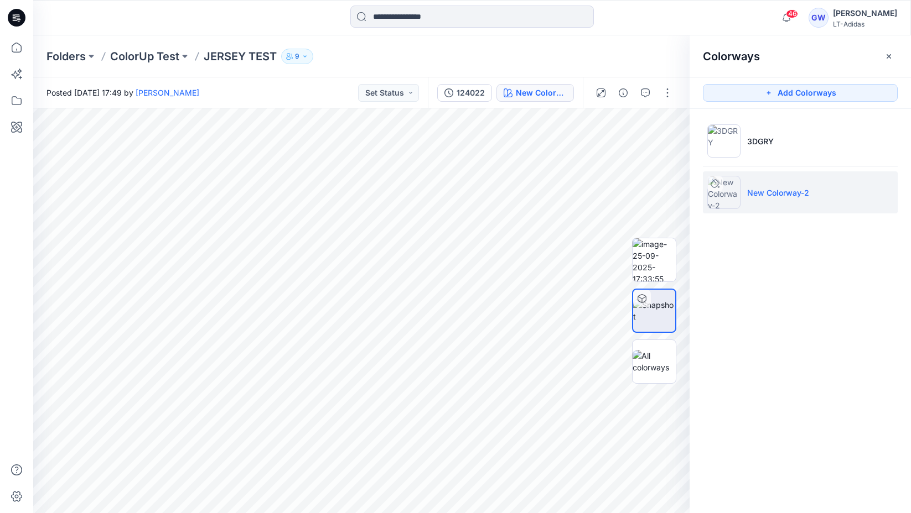
click at [716, 185] on icon at bounding box center [714, 183] width 9 height 9
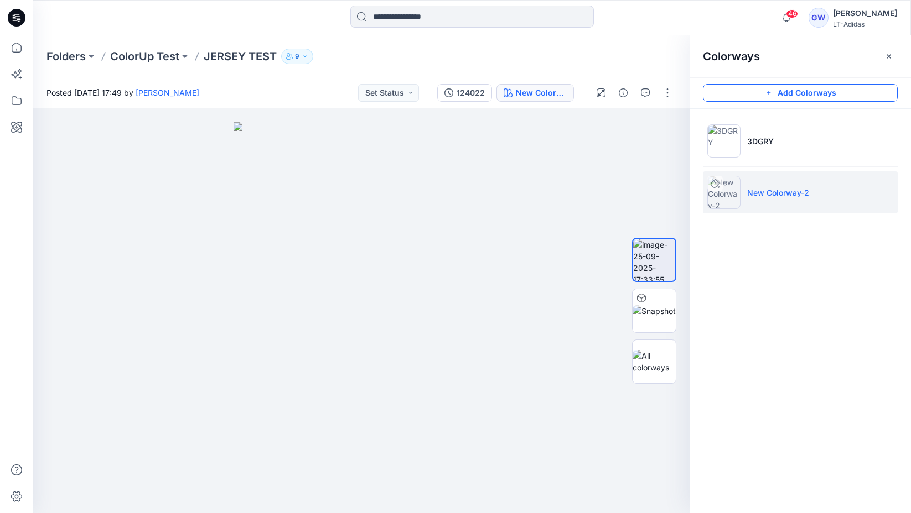
click at [786, 97] on button "Add Colorways" at bounding box center [800, 93] width 195 height 18
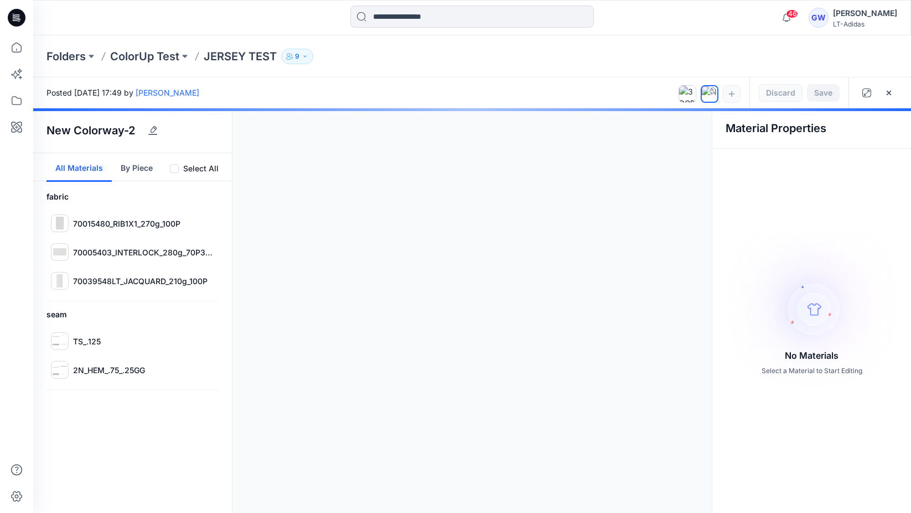
click at [474, 290] on div at bounding box center [472, 310] width 878 height 405
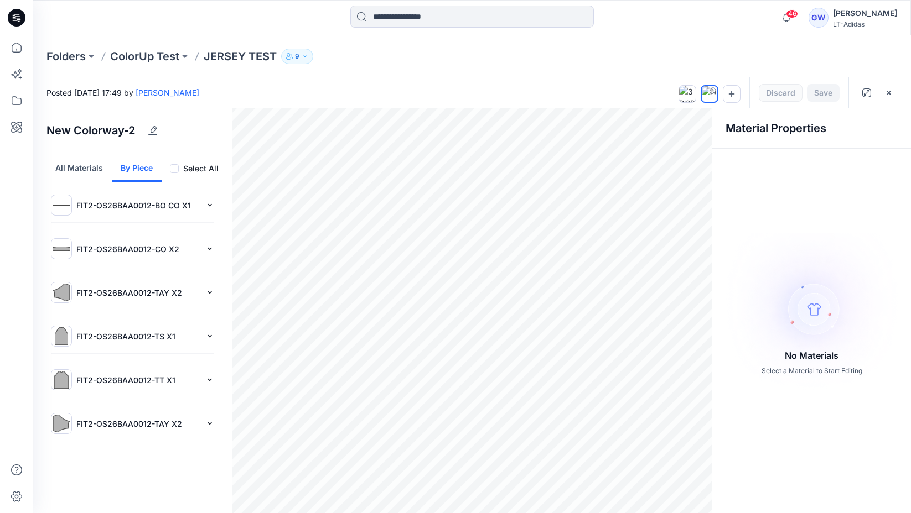
click at [141, 171] on button "By Piece" at bounding box center [137, 167] width 50 height 29
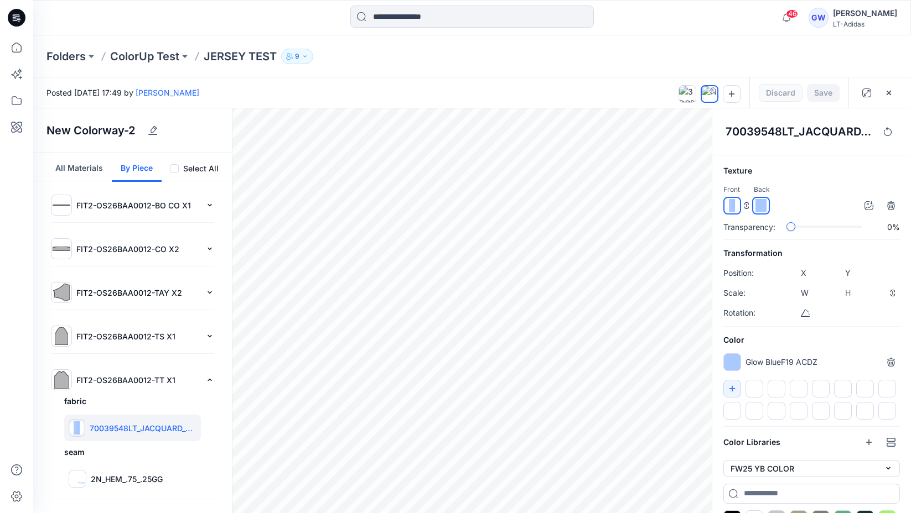
click at [726, 356] on div at bounding box center [732, 363] width 18 height 18
type input "*******"
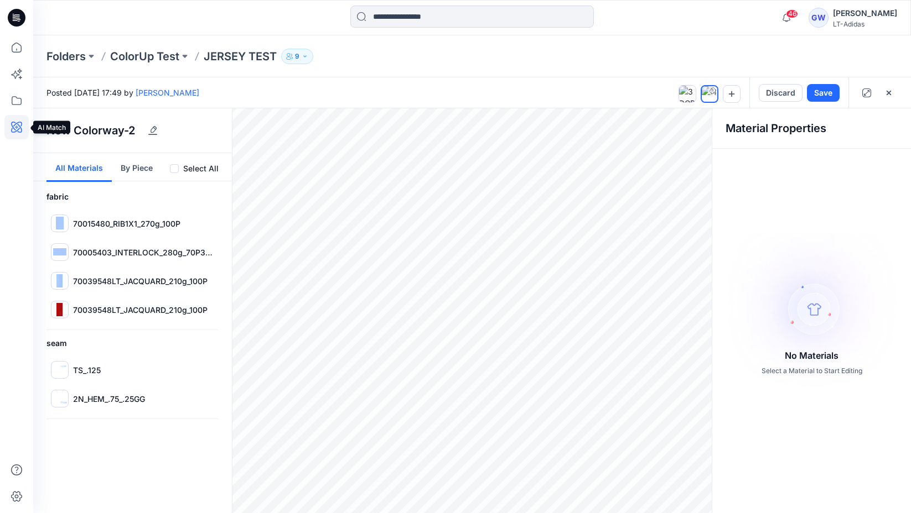
click at [20, 127] on icon at bounding box center [16, 127] width 11 height 11
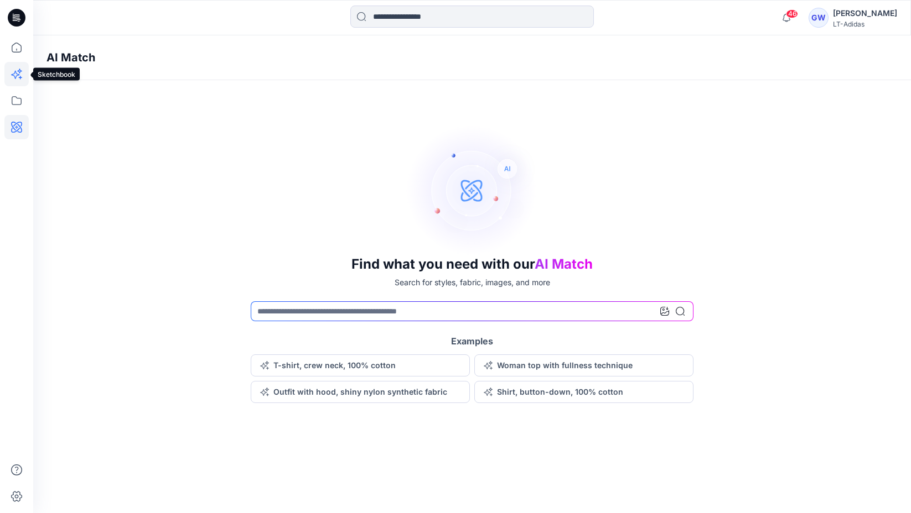
click at [15, 73] on icon at bounding box center [16, 74] width 24 height 24
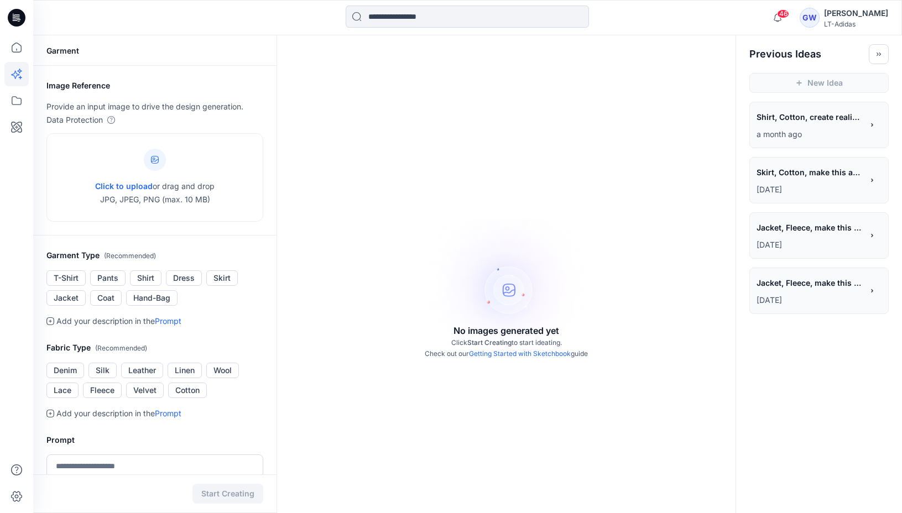
click at [822, 126] on div "**********" at bounding box center [810, 118] width 106 height 19
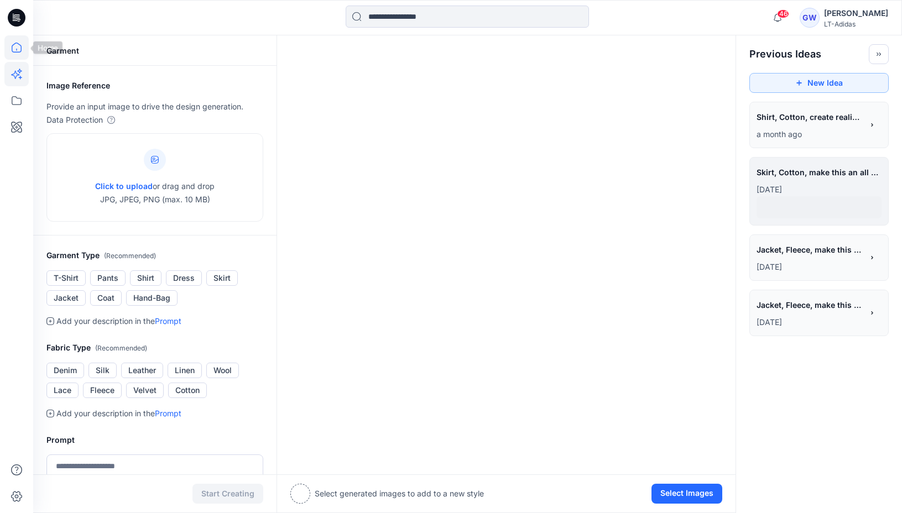
click at [17, 49] on icon at bounding box center [16, 50] width 1 height 2
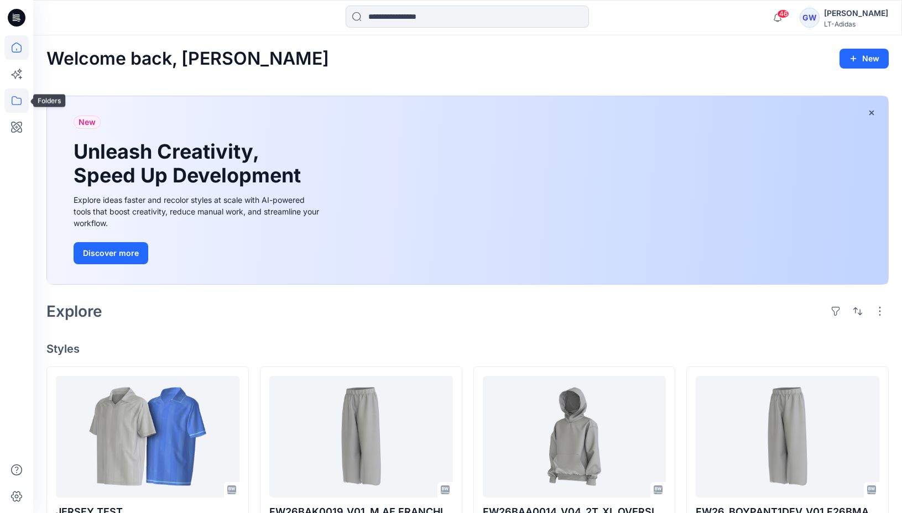
click at [12, 97] on icon at bounding box center [17, 100] width 10 height 9
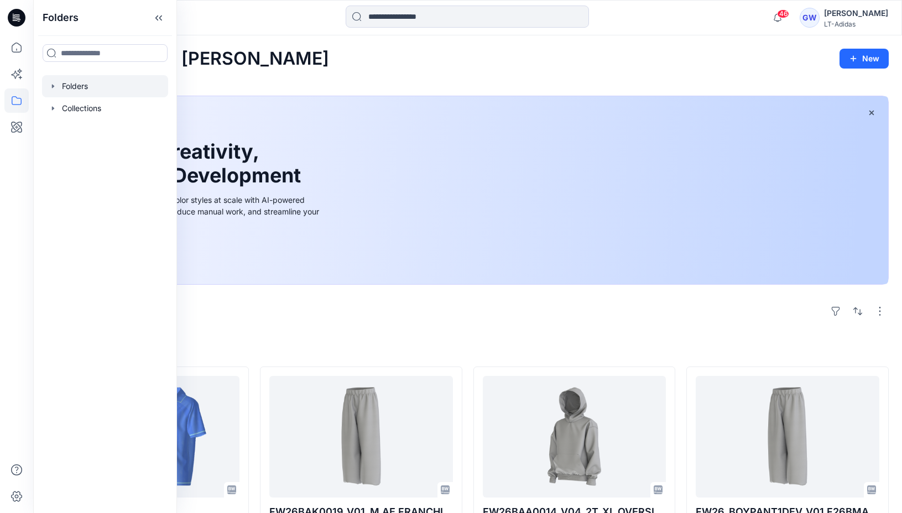
click at [75, 89] on div at bounding box center [105, 86] width 126 height 22
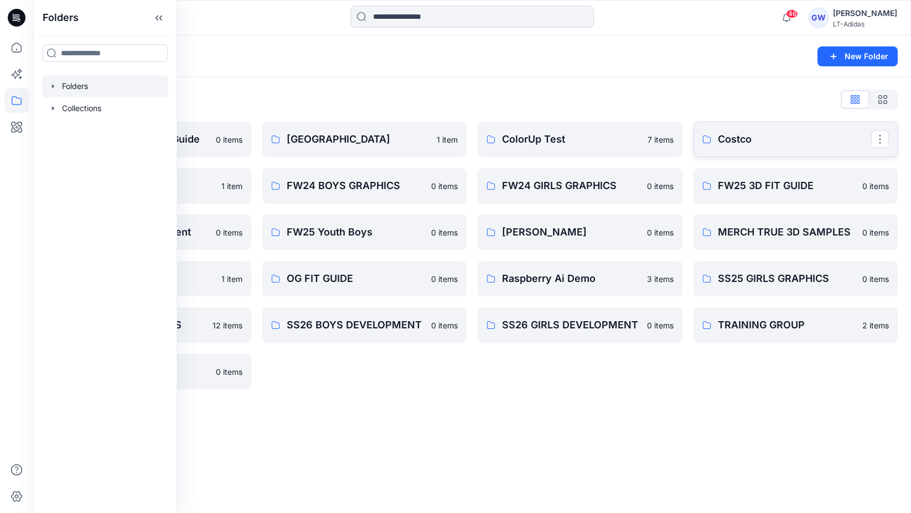
click at [746, 143] on p "Costco" at bounding box center [795, 139] width 154 height 15
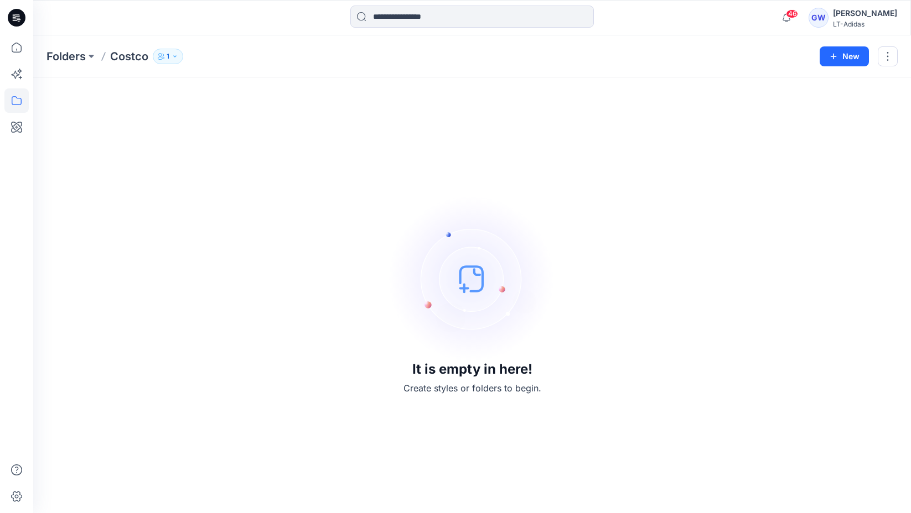
click at [178, 51] on button "1" at bounding box center [168, 56] width 30 height 15
click at [300, 92] on button "Manage Users" at bounding box center [302, 88] width 18 height 18
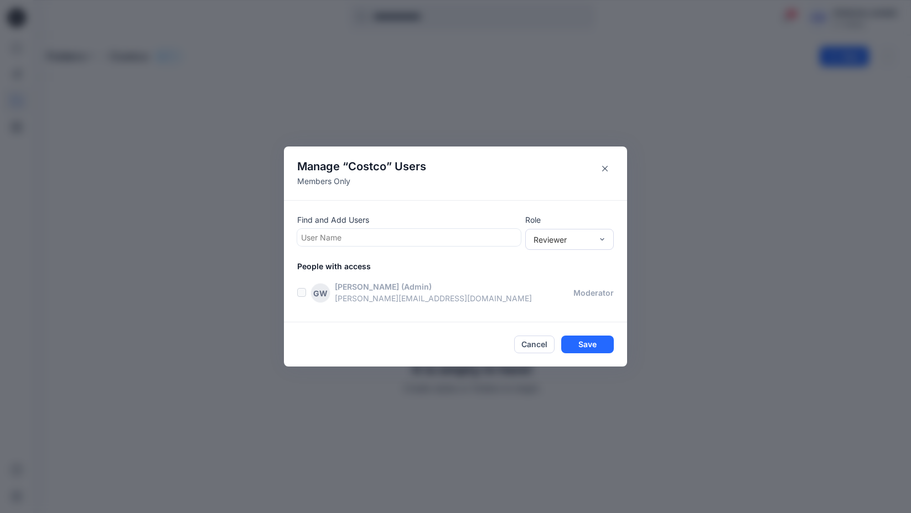
click at [412, 244] on div at bounding box center [409, 238] width 216 height 14
type input "***"
click at [398, 263] on div "AA Allyson Ansusinha" at bounding box center [409, 264] width 210 height 15
click at [582, 236] on div "Reviewer" at bounding box center [562, 239] width 59 height 12
click at [562, 286] on div "Contributor" at bounding box center [569, 280] width 84 height 19
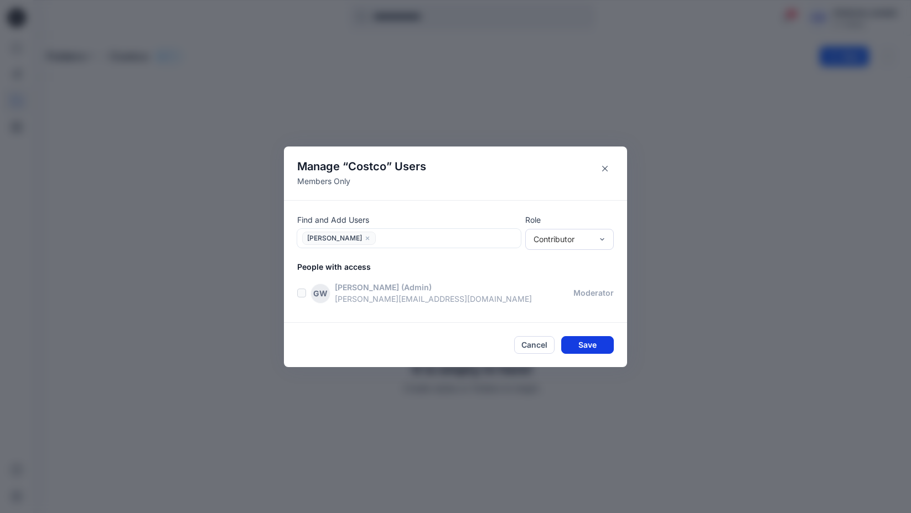
click at [604, 346] on button "Save" at bounding box center [587, 345] width 53 height 18
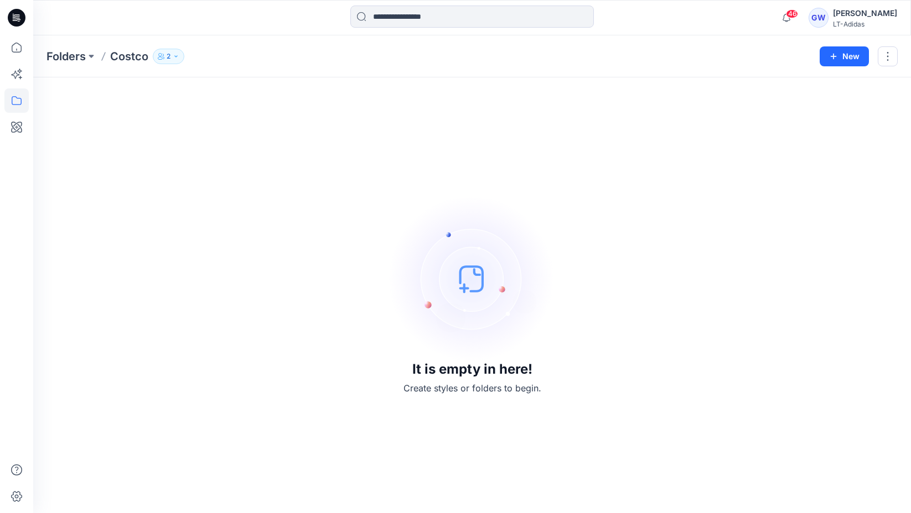
click at [127, 51] on p "Costco" at bounding box center [129, 56] width 38 height 15
click at [127, 56] on p "Costco" at bounding box center [129, 56] width 38 height 15
click at [70, 58] on p "Folders" at bounding box center [65, 56] width 39 height 15
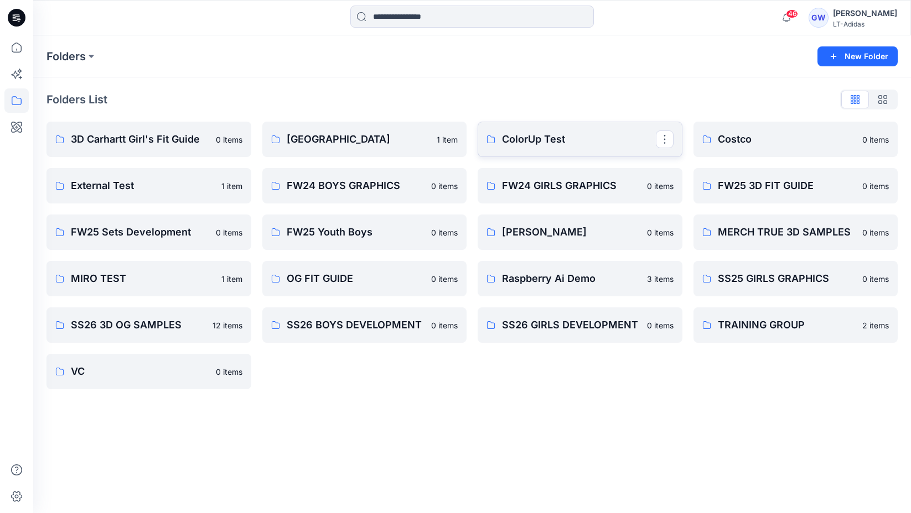
click at [591, 131] on link "ColorUp Test" at bounding box center [579, 139] width 205 height 35
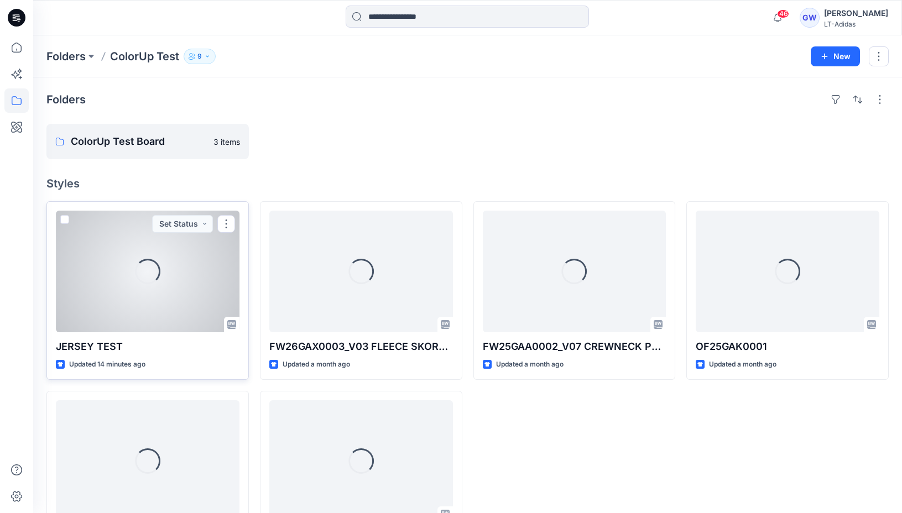
click at [155, 295] on div "Loading..." at bounding box center [148, 272] width 184 height 122
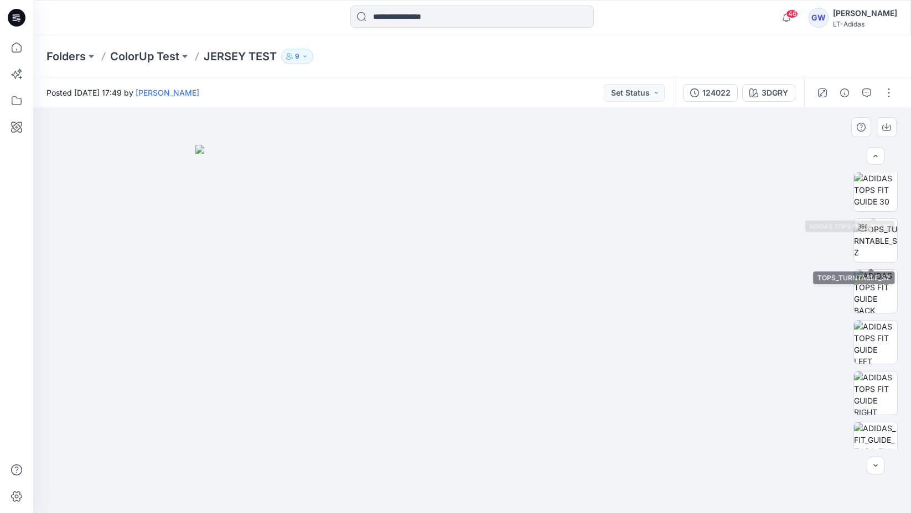
scroll to position [19, 0]
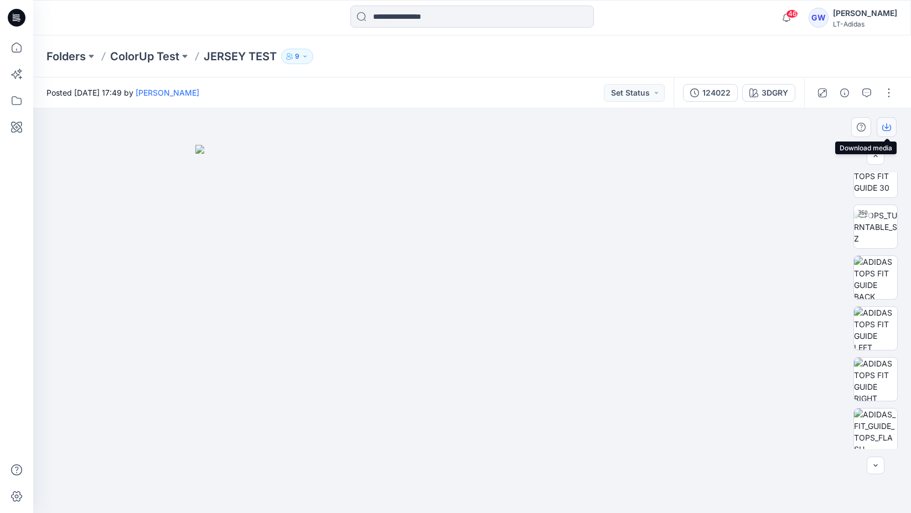
click at [887, 130] on icon "button" at bounding box center [886, 127] width 9 height 9
drag, startPoint x: 15, startPoint y: 103, endPoint x: 22, endPoint y: 106, distance: 7.2
click at [15, 103] on icon at bounding box center [16, 101] width 24 height 24
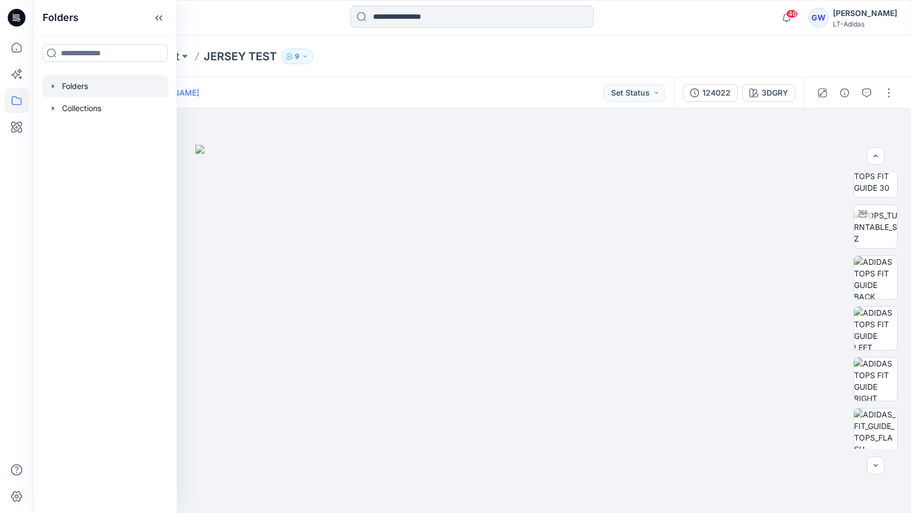
click at [50, 89] on icon "button" at bounding box center [53, 86] width 9 height 9
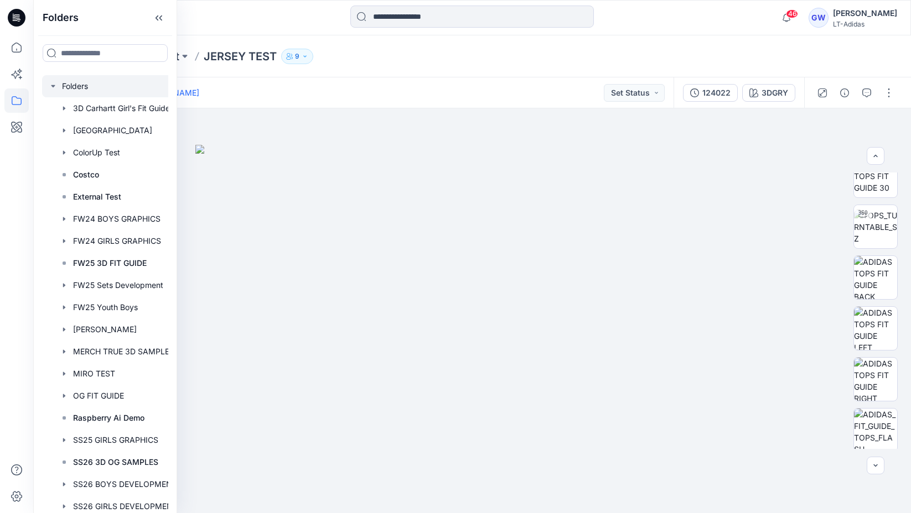
click at [52, 86] on icon "button" at bounding box center [53, 86] width 4 height 2
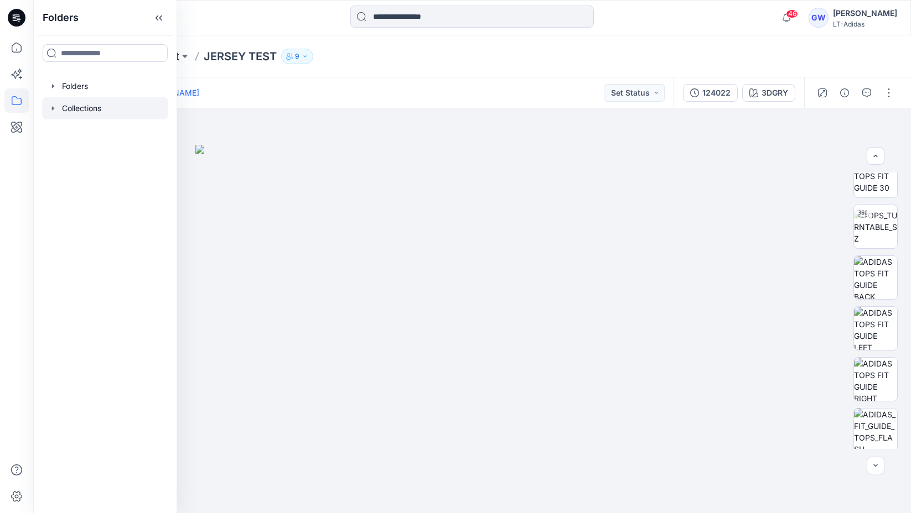
click at [51, 107] on icon "button" at bounding box center [53, 108] width 9 height 9
click at [95, 132] on p "TRAINING COLLECTION" at bounding box center [118, 130] width 90 height 13
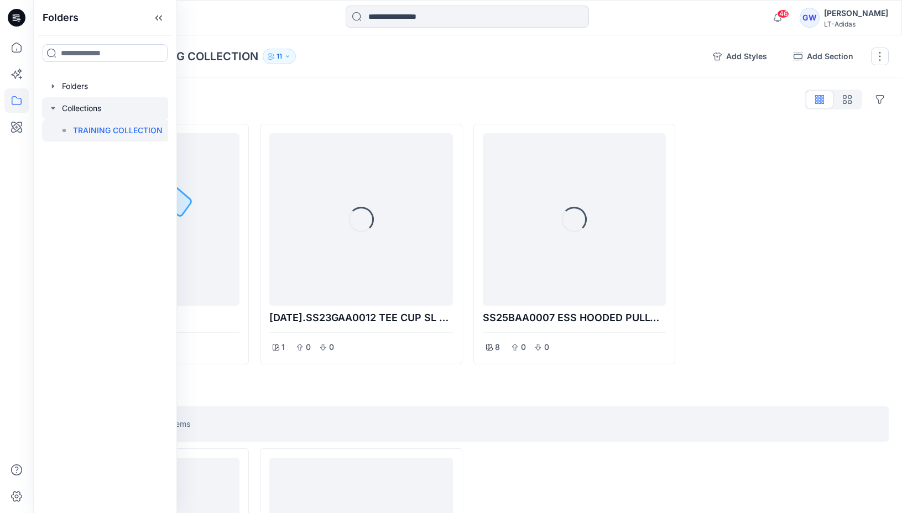
drag, startPoint x: 54, startPoint y: 108, endPoint x: 54, endPoint y: 97, distance: 11.1
click at [54, 108] on icon "button" at bounding box center [53, 108] width 4 height 2
click at [55, 93] on div at bounding box center [105, 86] width 126 height 22
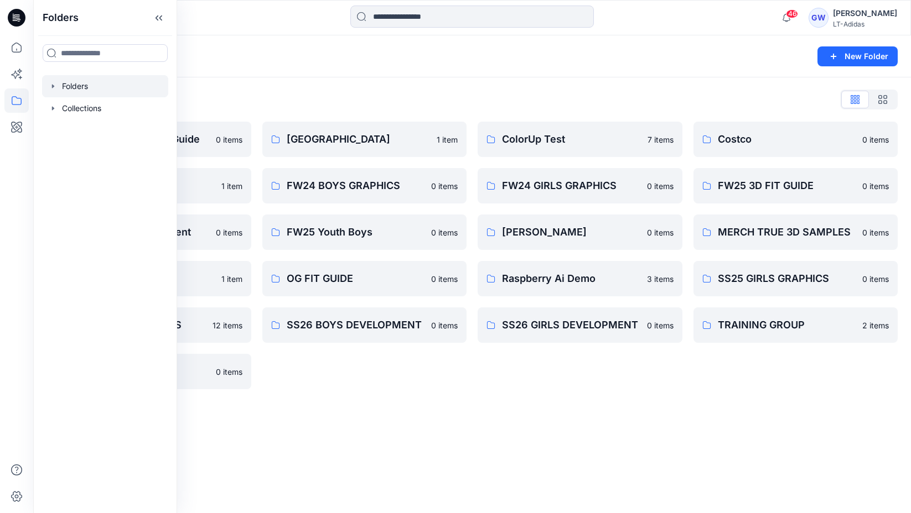
click at [549, 382] on div "ColorUp Test 7 items FW24 GIRLS GRAPHICS 0 items Gabrielle 0 items Raspberry Ai…" at bounding box center [579, 256] width 205 height 268
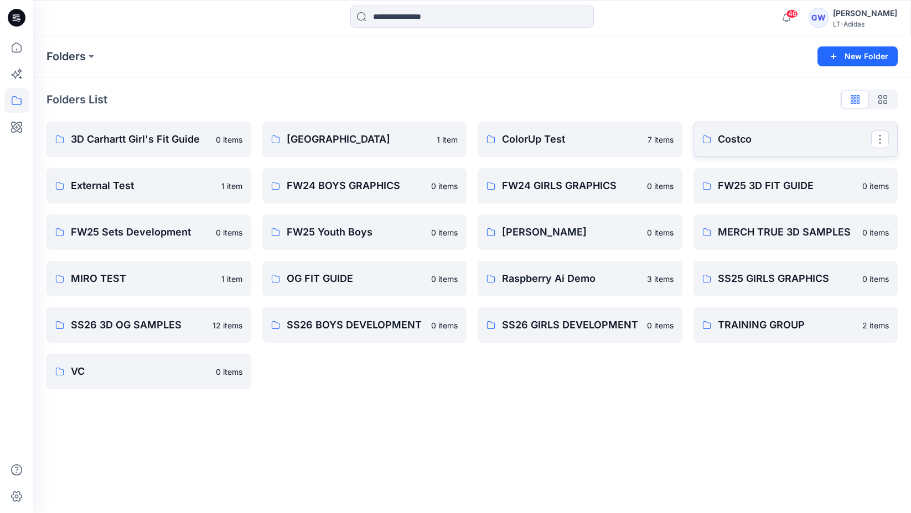
click at [751, 142] on p "Costco" at bounding box center [795, 139] width 154 height 15
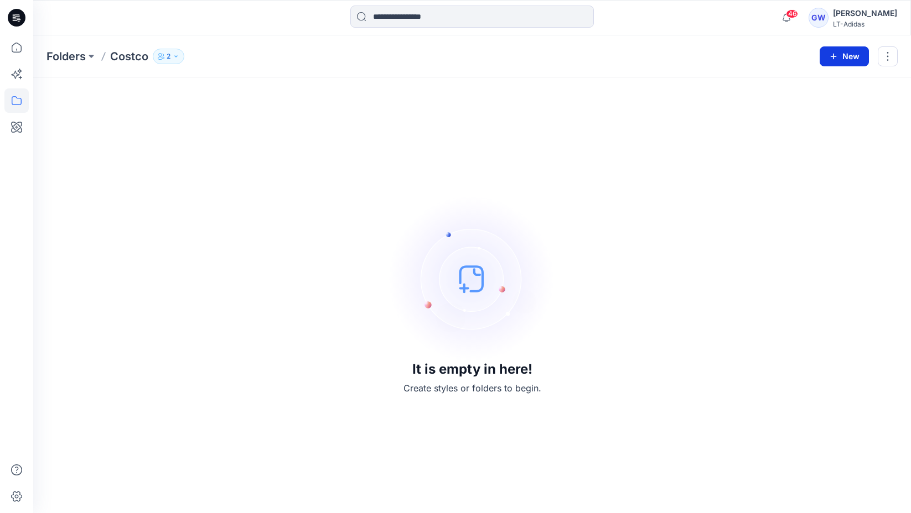
click at [849, 62] on button "New" at bounding box center [843, 56] width 49 height 20
click at [818, 111] on button "New Folder" at bounding box center [818, 105] width 95 height 20
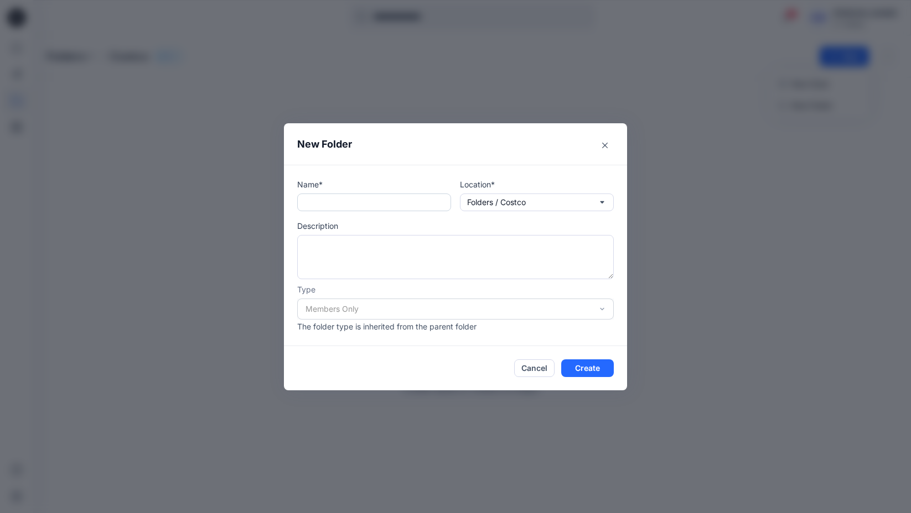
click at [349, 198] on input "text" at bounding box center [374, 203] width 154 height 18
type input "**********"
click at [595, 362] on button "Create" at bounding box center [587, 369] width 53 height 18
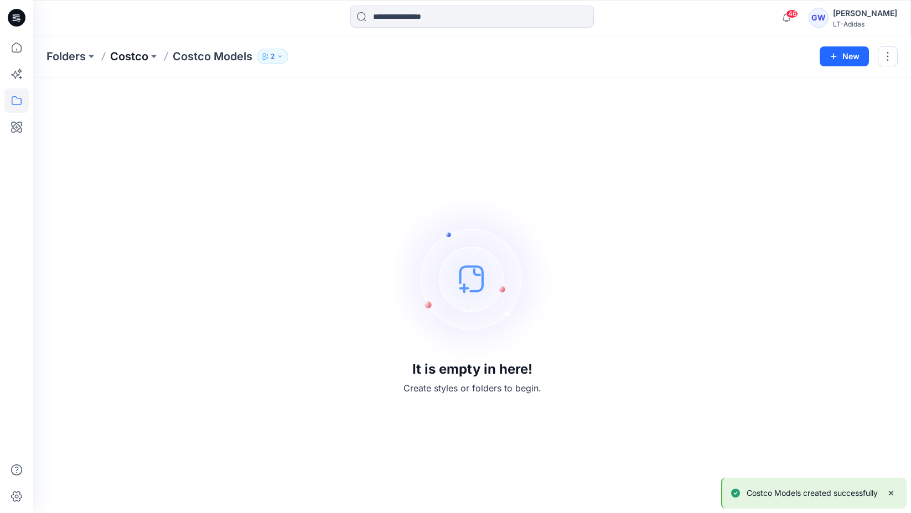
click at [133, 55] on p "Costco" at bounding box center [129, 56] width 38 height 15
click at [853, 45] on div "Folders Costco 2 New" at bounding box center [472, 56] width 878 height 42
click at [850, 55] on button "New" at bounding box center [843, 56] width 49 height 20
click at [827, 82] on p "New Style" at bounding box center [809, 83] width 37 height 13
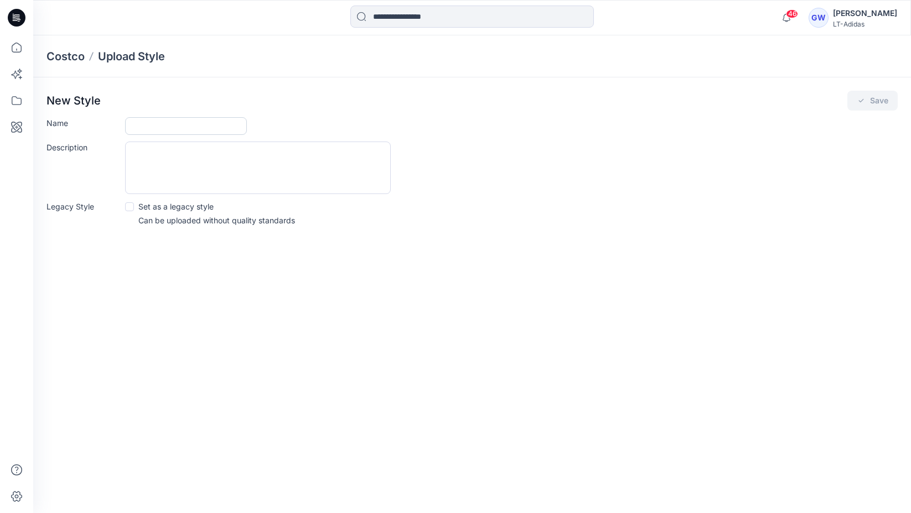
click at [164, 133] on input "Name" at bounding box center [186, 126] width 122 height 18
click at [77, 56] on p "Costco" at bounding box center [65, 56] width 38 height 15
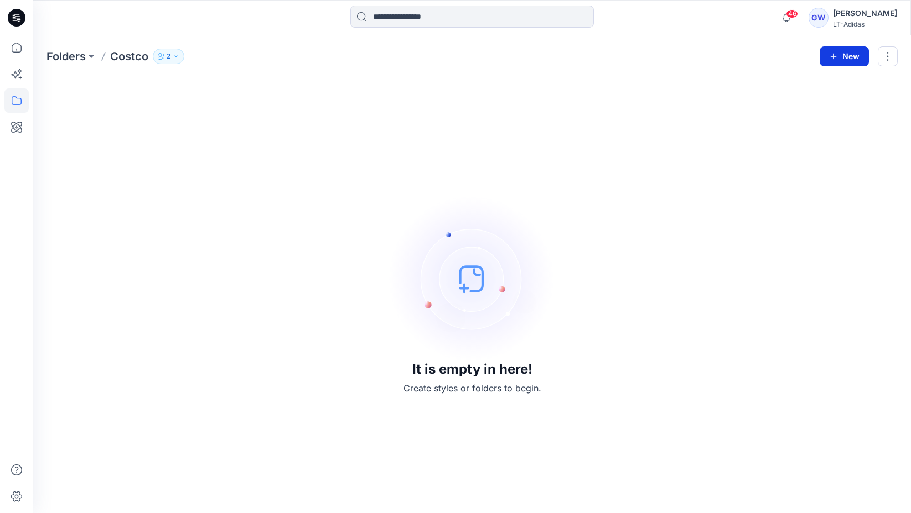
click at [845, 58] on button "New" at bounding box center [843, 56] width 49 height 20
click at [637, 149] on div "It is empty in here! Create styles or folders to begin." at bounding box center [471, 295] width 851 height 409
click at [137, 53] on p "Costco" at bounding box center [129, 56] width 38 height 15
click at [138, 61] on p "Costco" at bounding box center [129, 56] width 38 height 15
click at [54, 58] on p "Folders" at bounding box center [65, 56] width 39 height 15
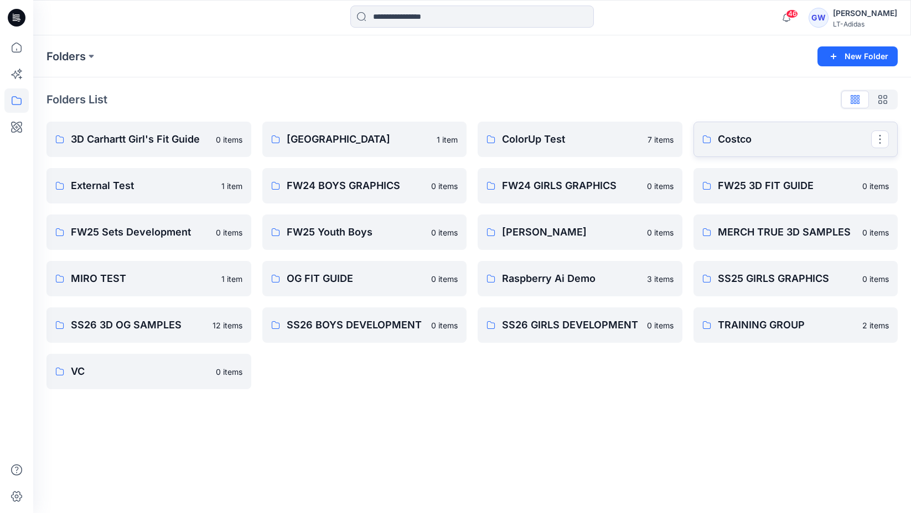
click at [777, 152] on link "Costco" at bounding box center [795, 139] width 205 height 35
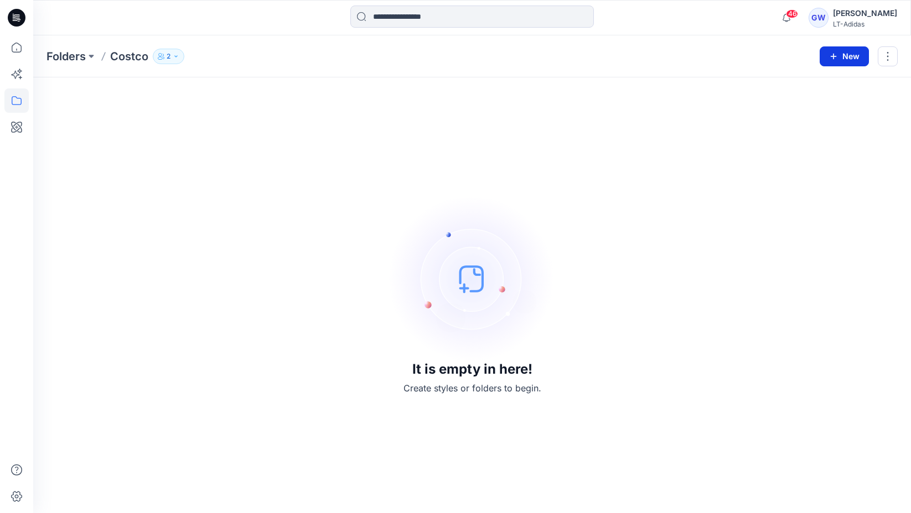
click at [843, 57] on button "New" at bounding box center [843, 56] width 49 height 20
click at [830, 107] on p "New Folder" at bounding box center [811, 106] width 41 height 12
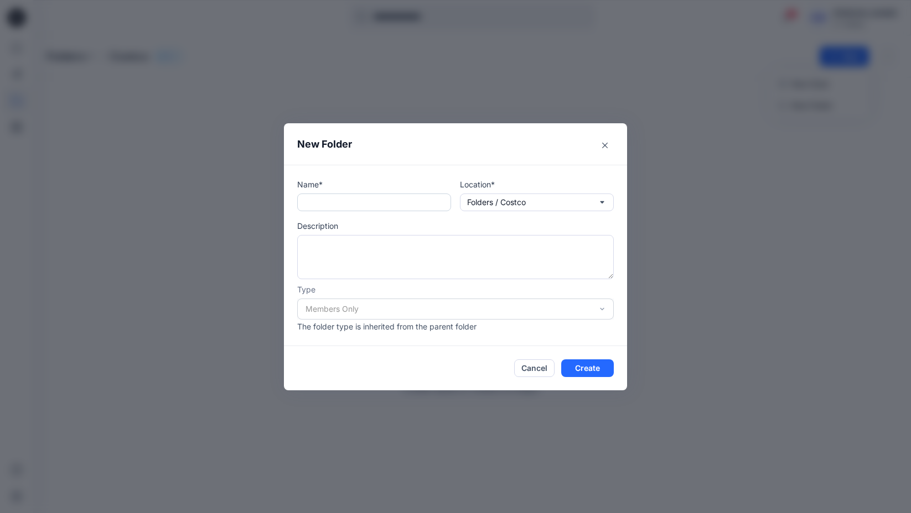
click at [371, 202] on input "text" at bounding box center [374, 203] width 154 height 18
type input "**********"
click at [585, 375] on button "Create" at bounding box center [587, 369] width 53 height 18
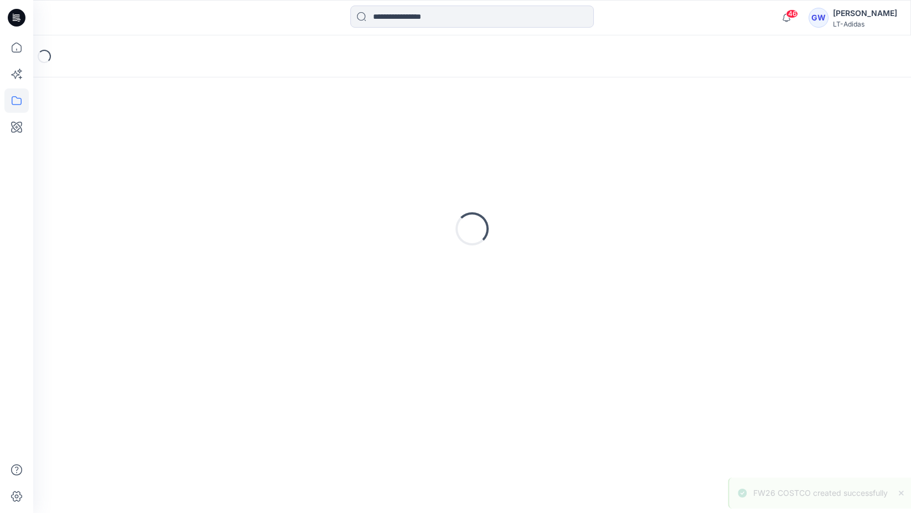
click at [581, 365] on div "Loading..." at bounding box center [471, 229] width 851 height 277
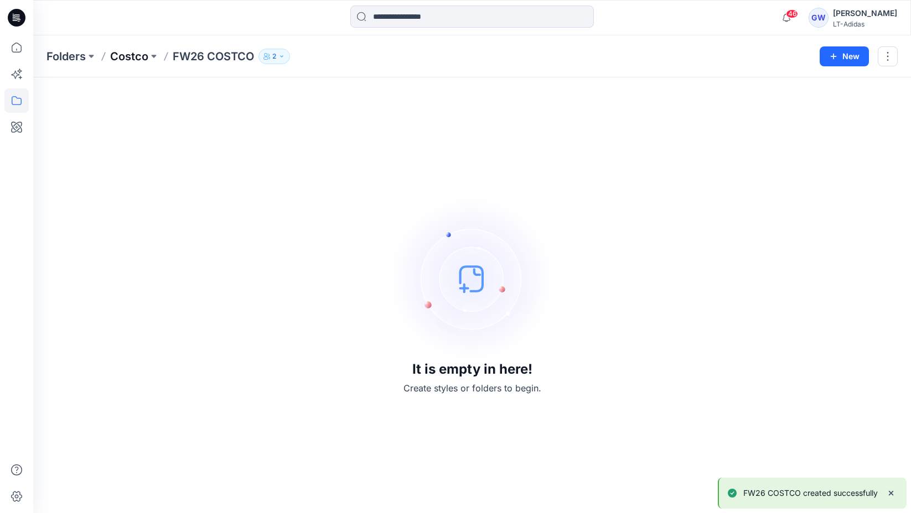
click at [138, 60] on p "Costco" at bounding box center [129, 56] width 38 height 15
